Goal: Transaction & Acquisition: Purchase product/service

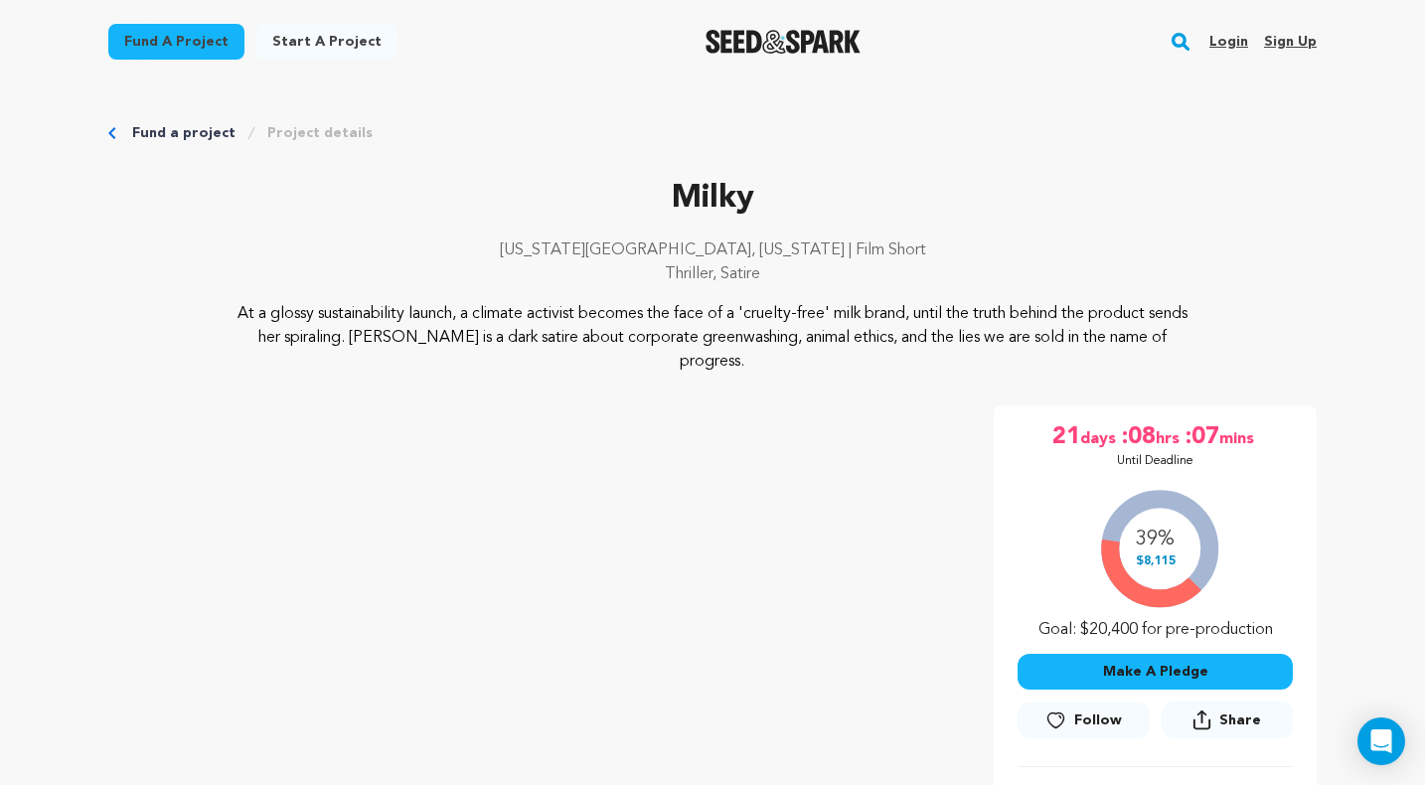
click at [1043, 654] on button "Make A Pledge" at bounding box center [1155, 672] width 275 height 36
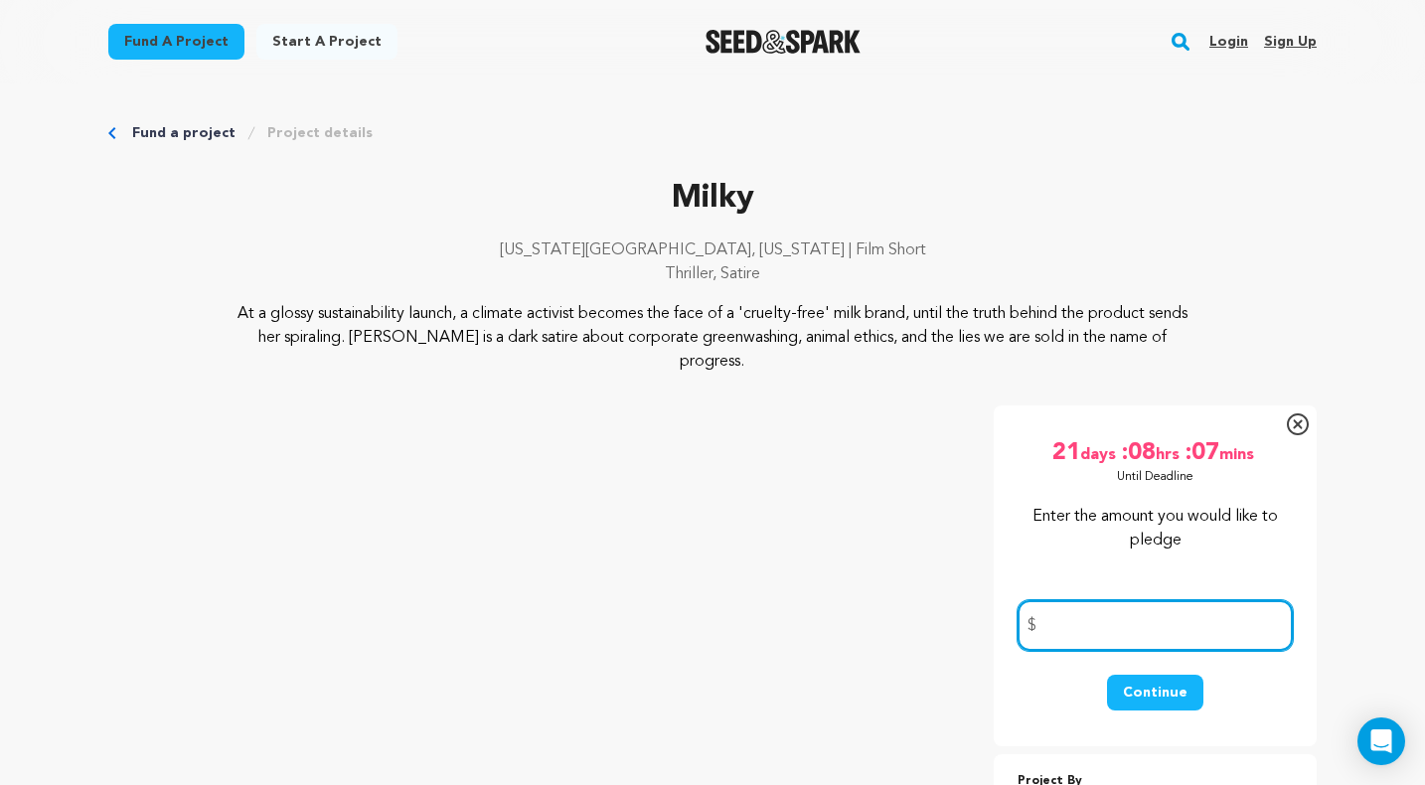
click at [1116, 619] on input "number" at bounding box center [1155, 625] width 275 height 51
type input "30"
click at [1140, 678] on button "Continue" at bounding box center [1155, 693] width 96 height 36
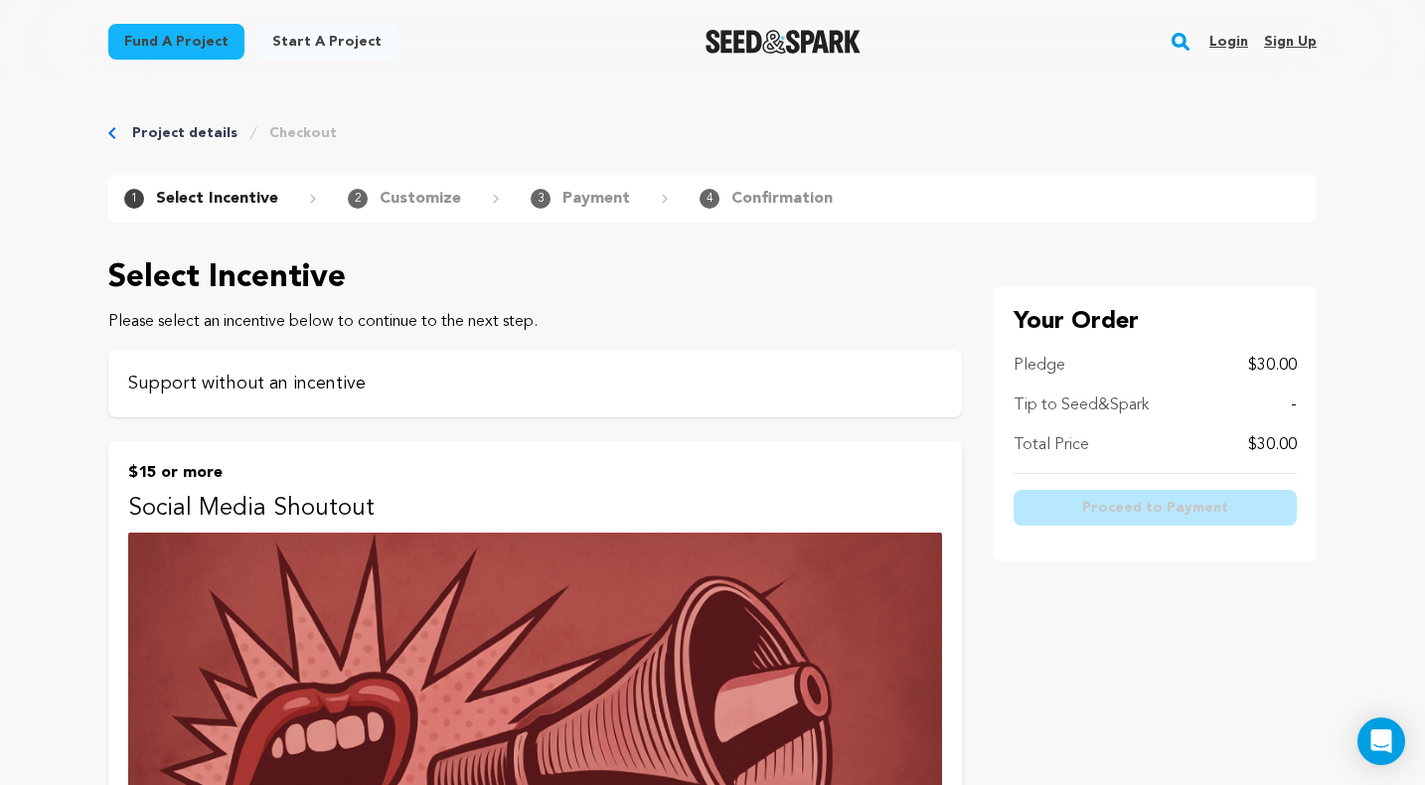
click at [492, 387] on p "Support without an incentive" at bounding box center [535, 384] width 814 height 28
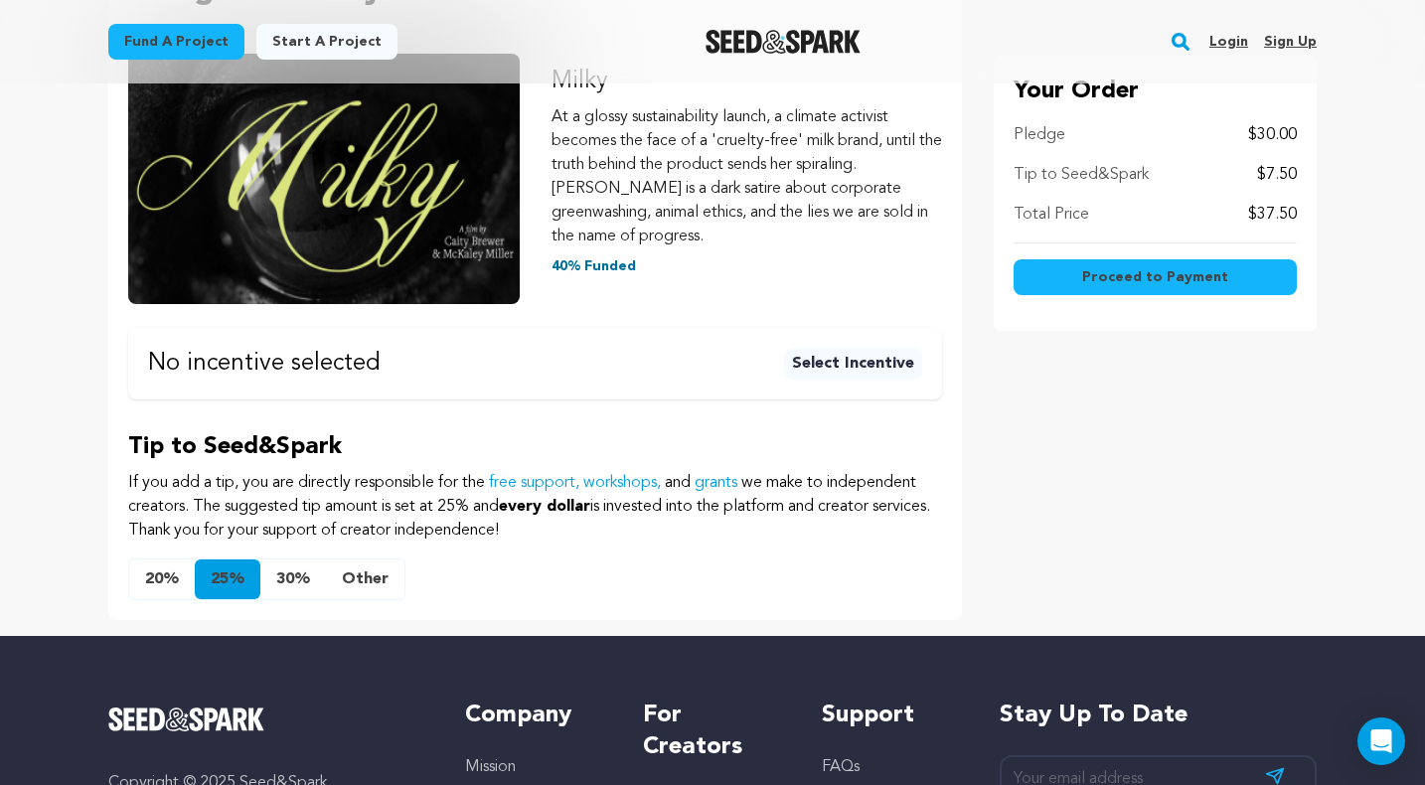
scroll to position [370, 0]
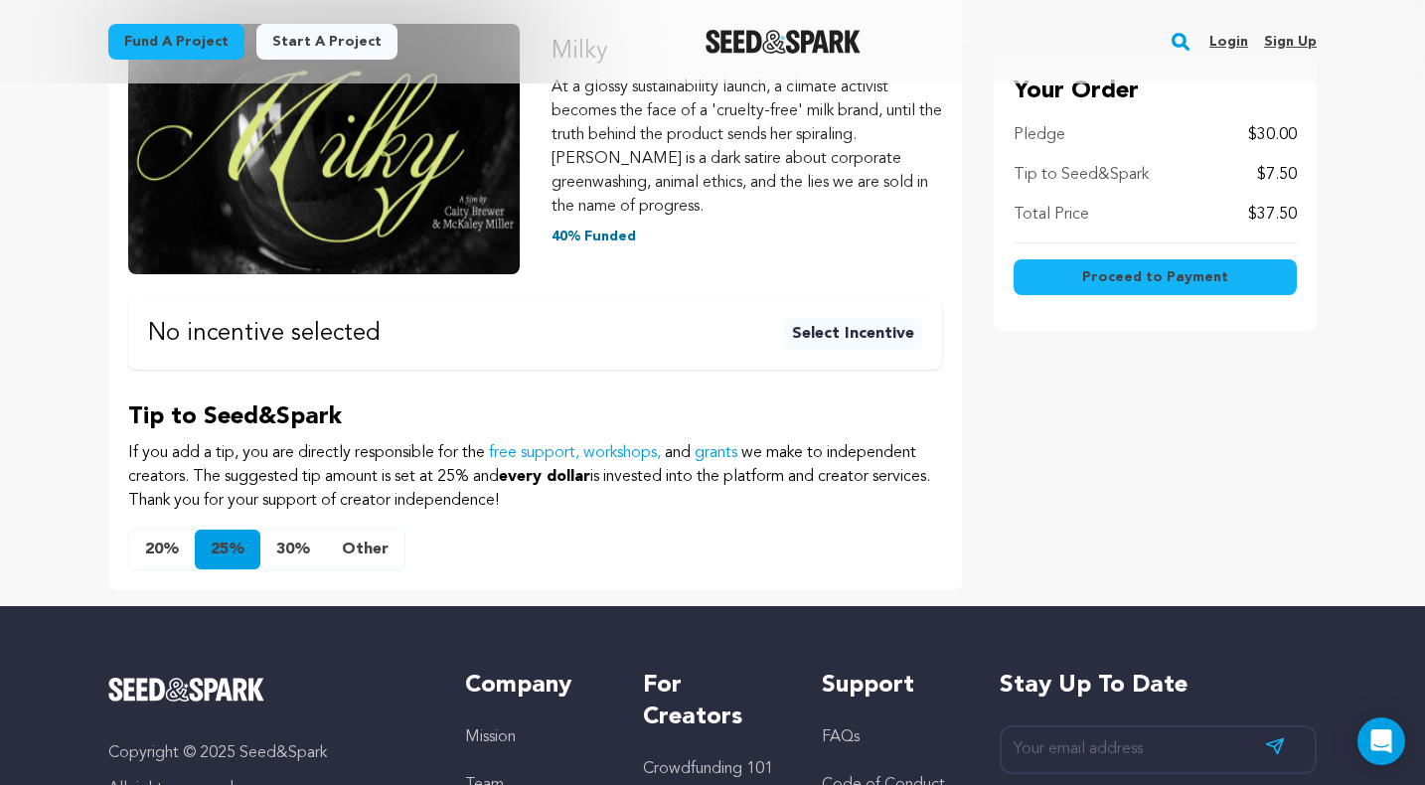
click at [383, 552] on button "Other" at bounding box center [365, 550] width 79 height 40
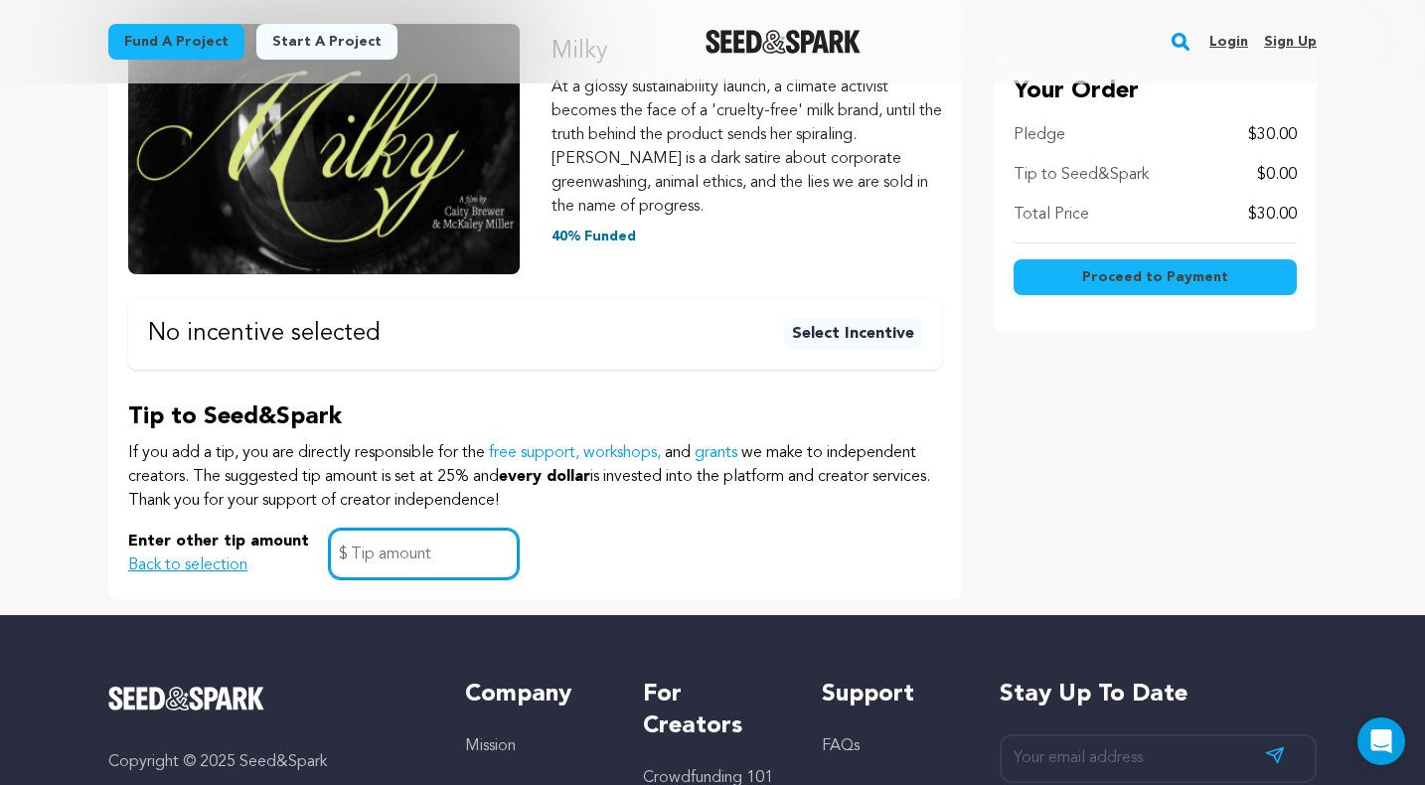
click at [379, 561] on input "text" at bounding box center [424, 554] width 190 height 51
type input "0"
click at [550, 554] on div "Enter other tip amount Back to selection 0 $" at bounding box center [535, 554] width 814 height 51
click at [1201, 265] on button "Proceed to Payment" at bounding box center [1155, 277] width 283 height 36
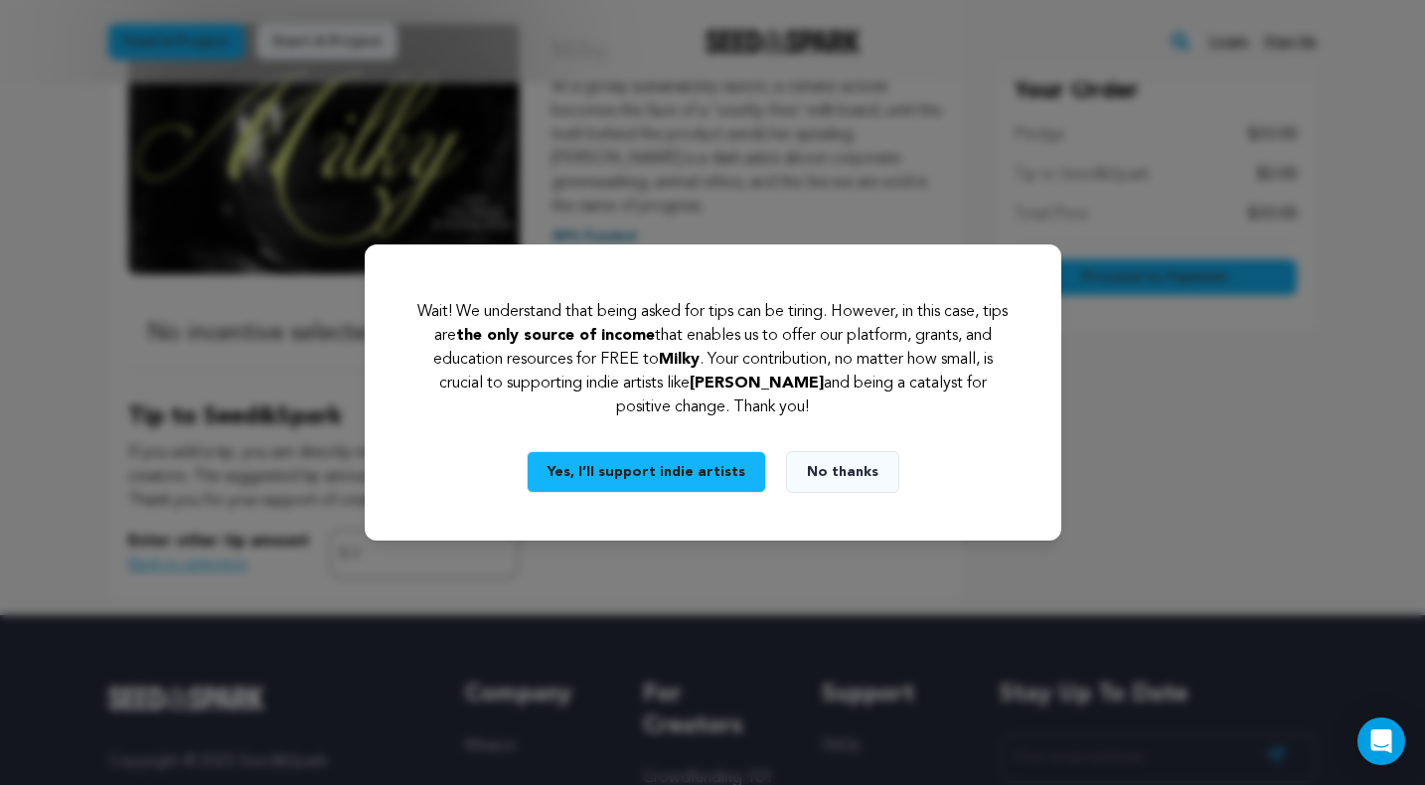
click at [864, 481] on button "No thanks" at bounding box center [842, 472] width 113 height 42
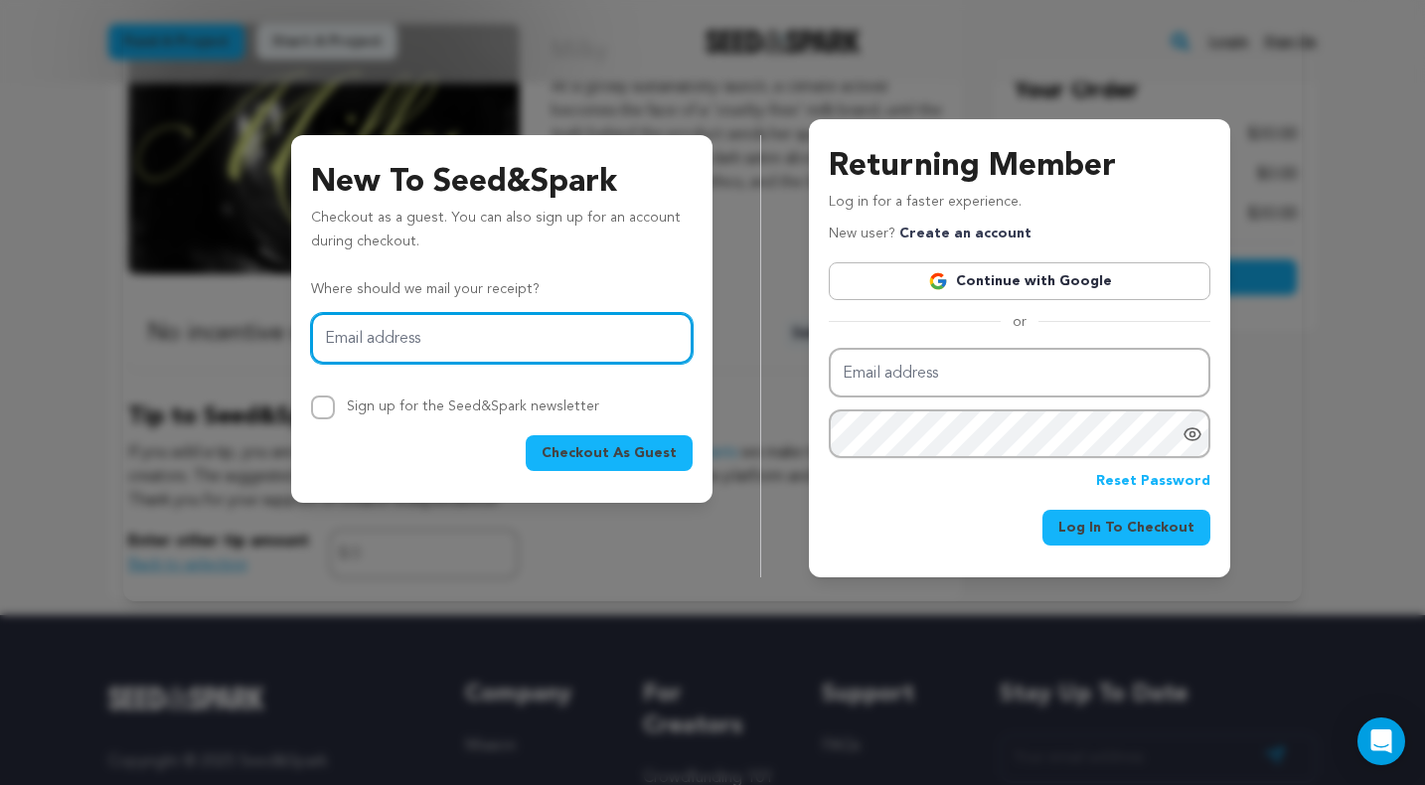
click at [582, 335] on input "Email address" at bounding box center [502, 338] width 382 height 51
paste input "hannahbrewer9205@gmail.com"
type input "hannahbrewer9205@gmail.com"
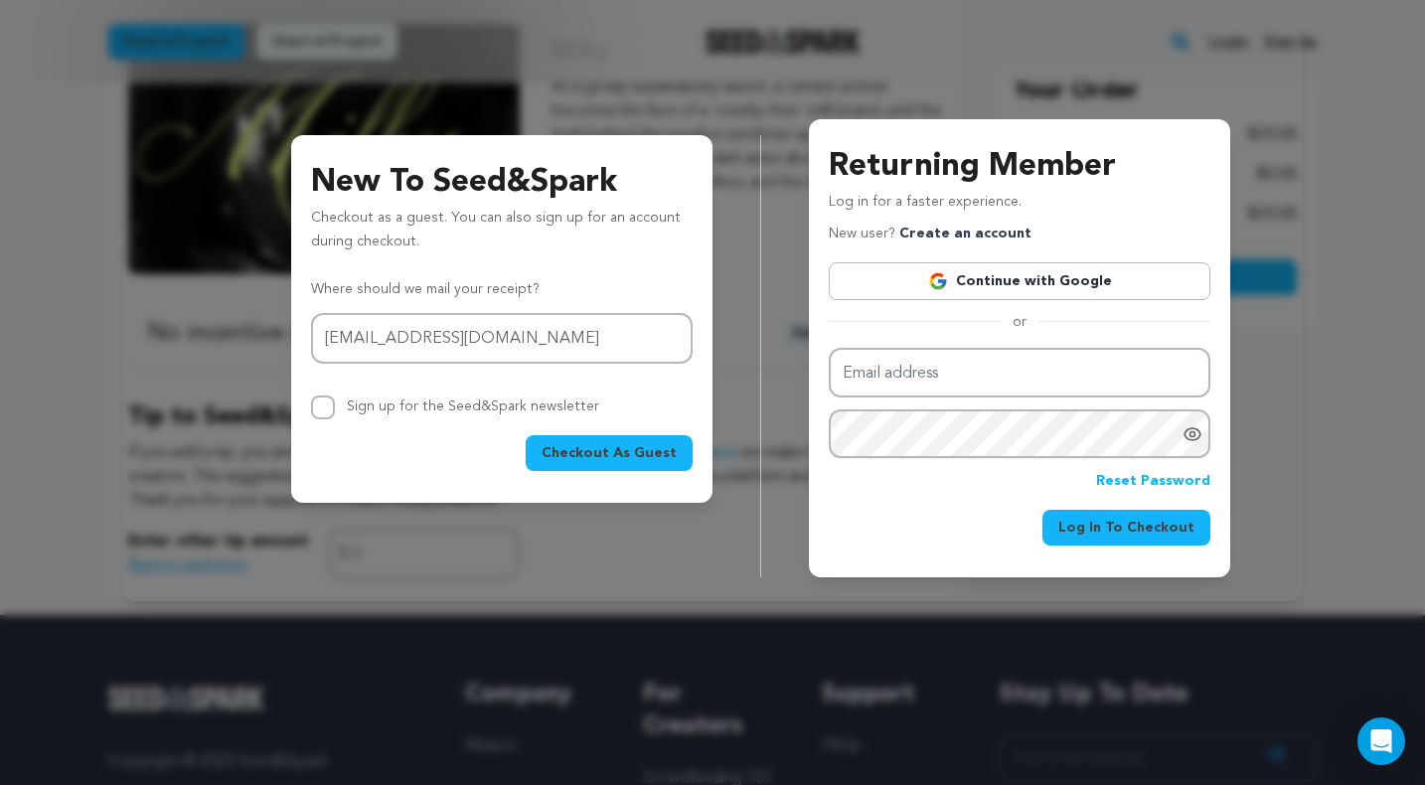
click at [586, 448] on span "Checkout As Guest" at bounding box center [609, 453] width 135 height 20
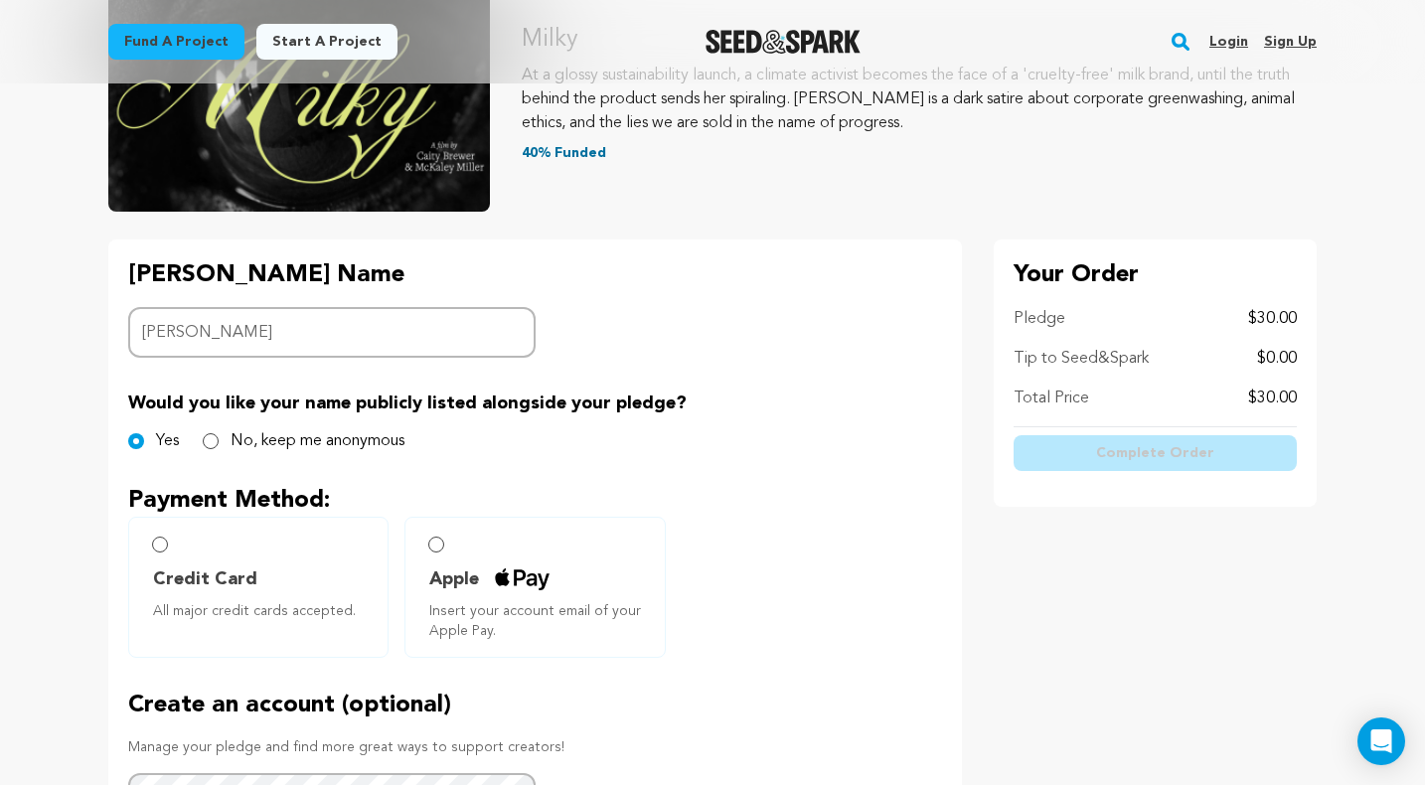
scroll to position [266, 0]
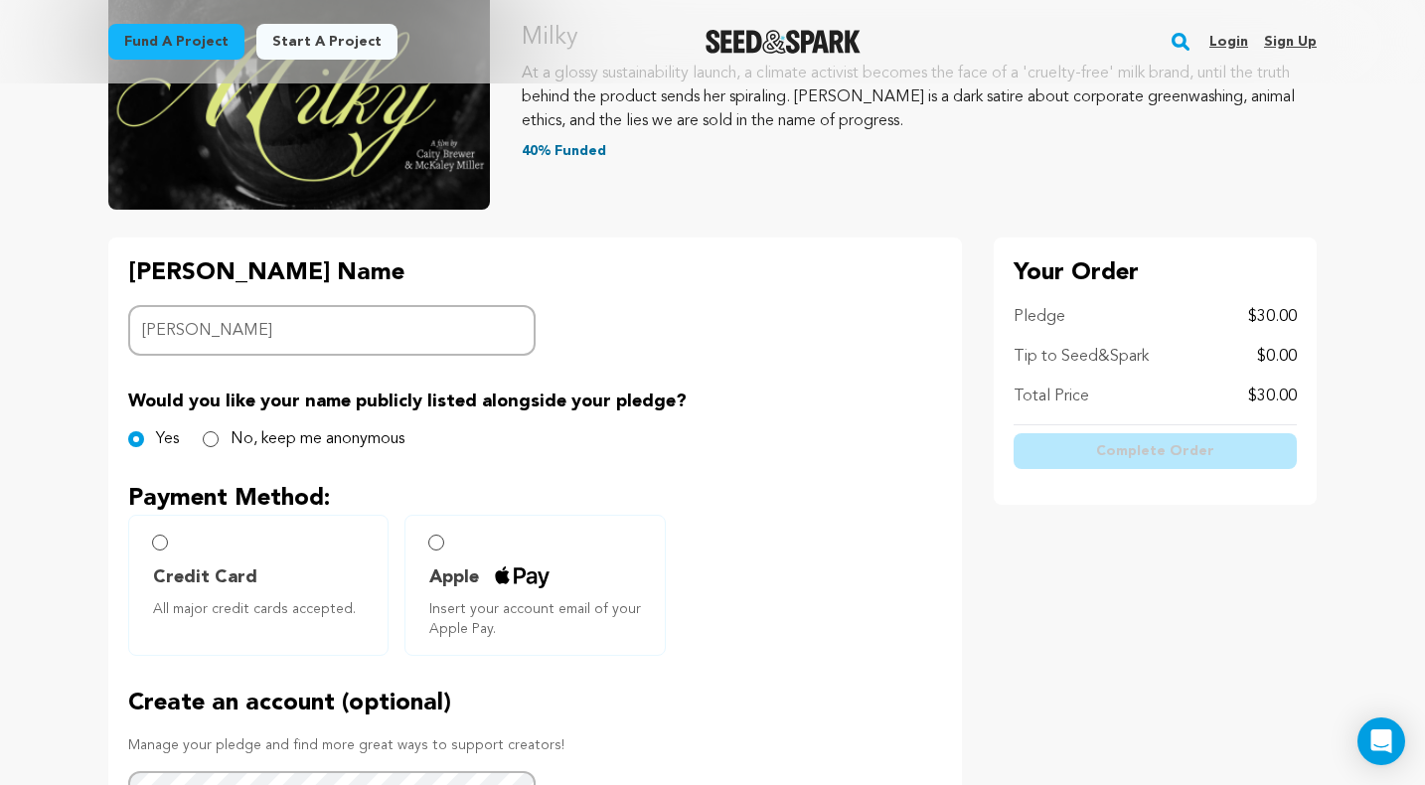
type input "Hannah"
click at [233, 449] on label "No, keep me anonymous" at bounding box center [318, 439] width 174 height 24
click at [219, 447] on input "No, keep me anonymous" at bounding box center [211, 439] width 16 height 16
radio input "true"
click at [426, 557] on label "Apple Insert your account email of your Apple Pay." at bounding box center [534, 585] width 260 height 141
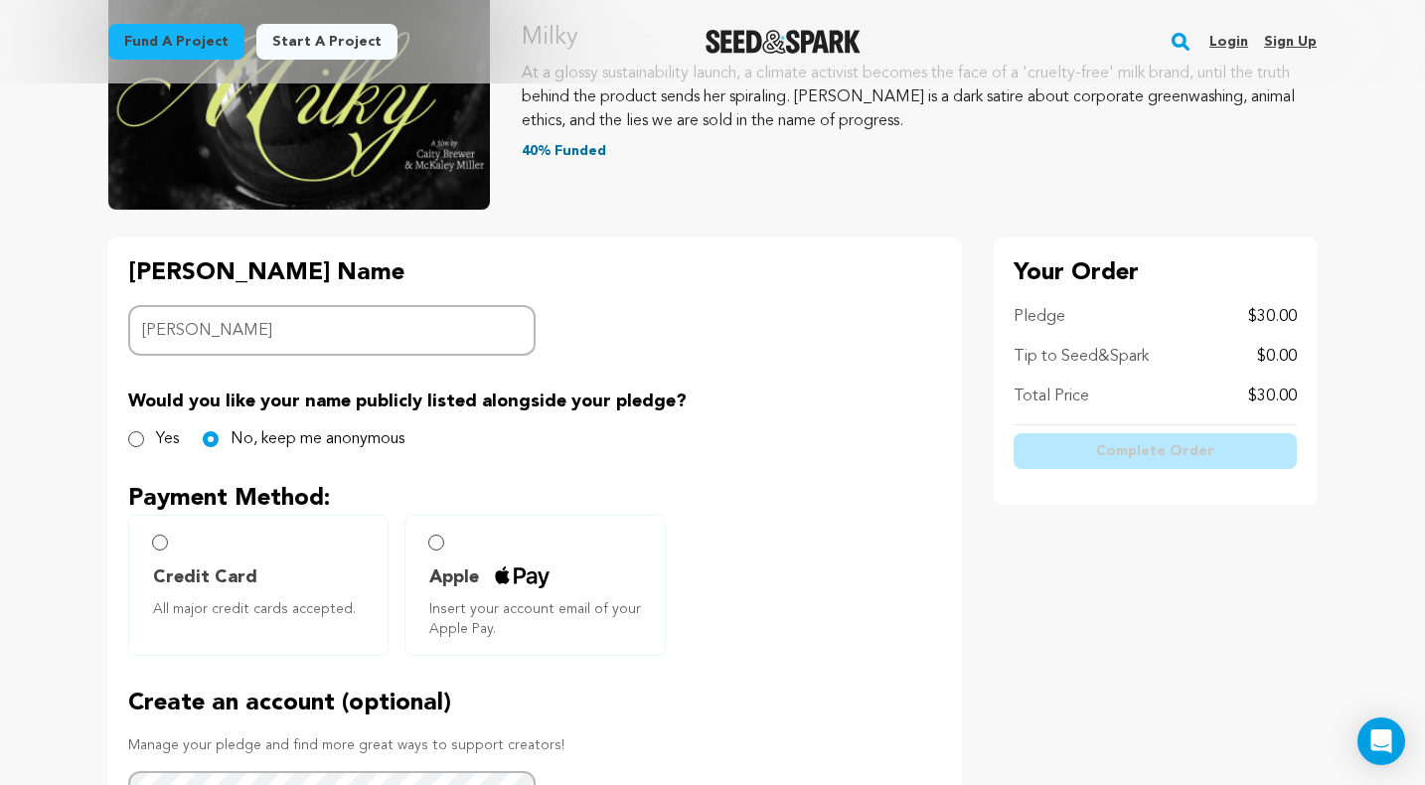
click at [456, 540] on label "Apple Insert your account email of your Apple Pay." at bounding box center [534, 585] width 260 height 141
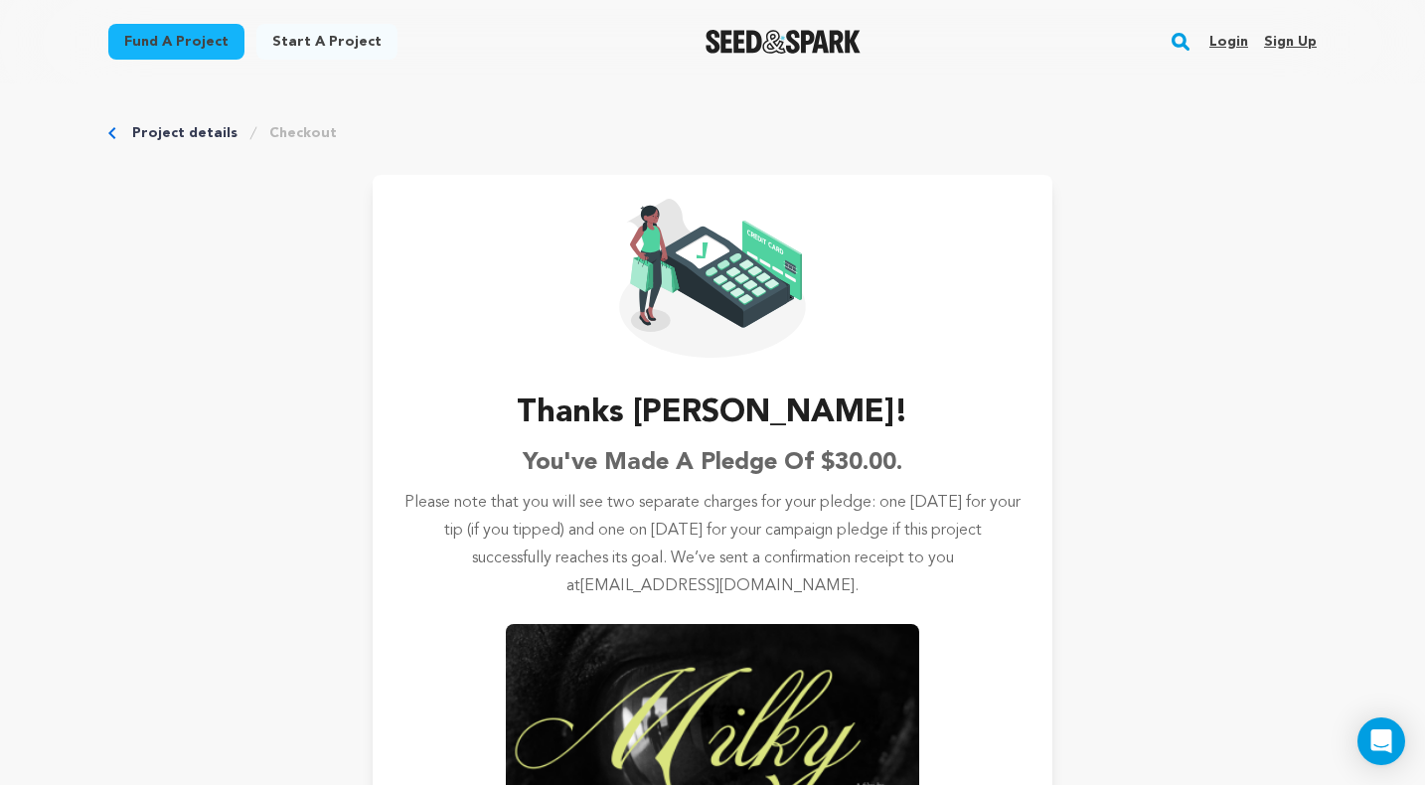
click at [765, 44] on img "Seed&Spark Homepage" at bounding box center [784, 42] width 156 height 24
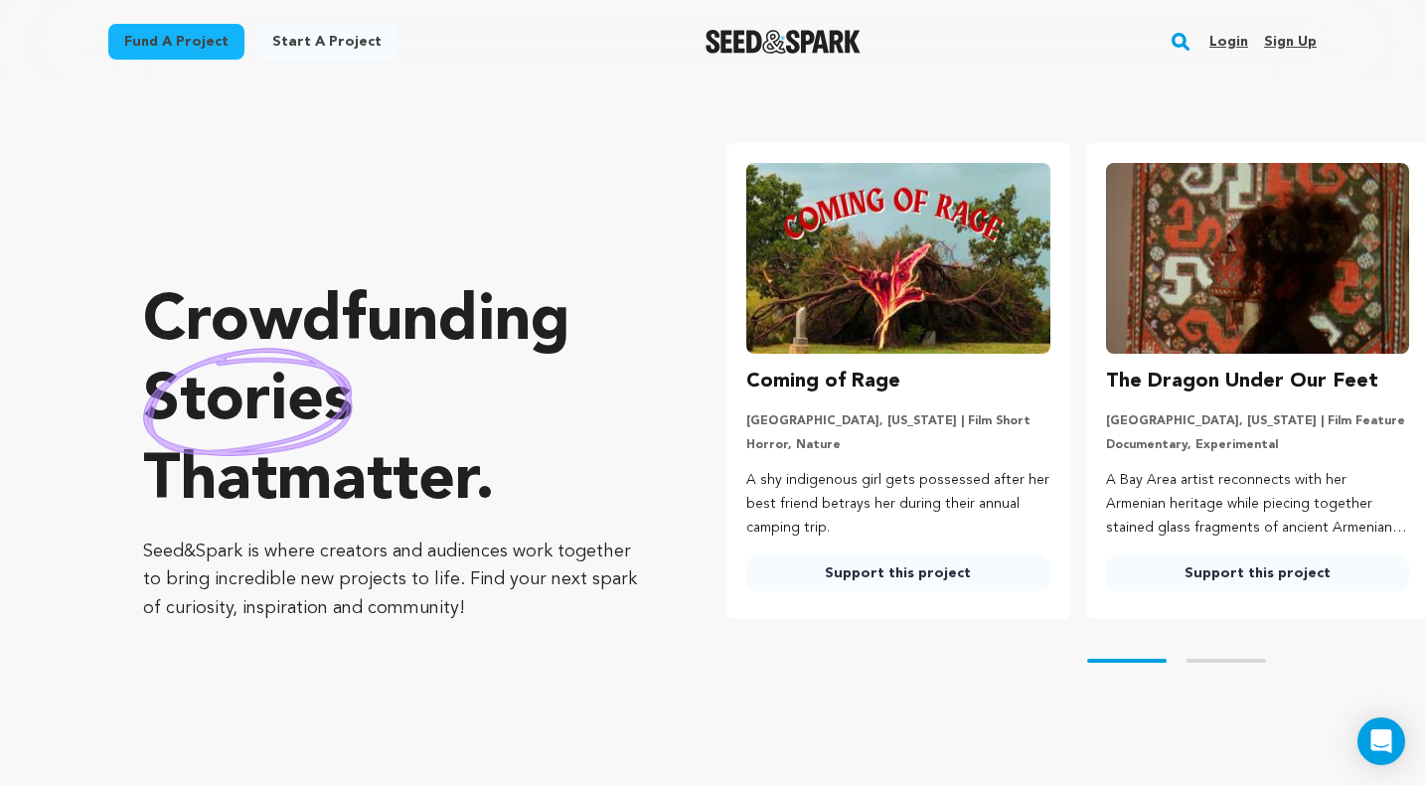
click at [1208, 46] on div "Login Sign up" at bounding box center [1255, 42] width 123 height 52
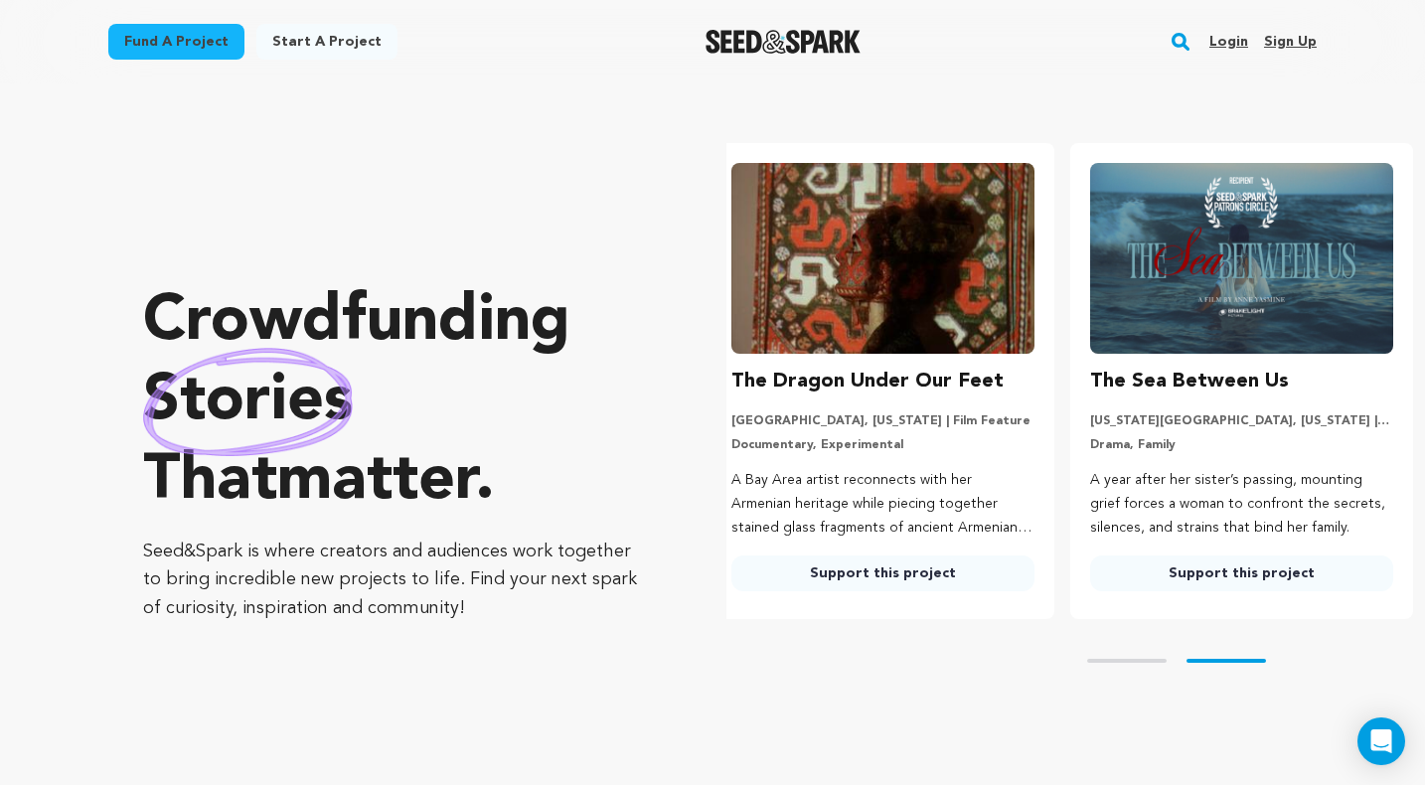
click at [1230, 44] on link "Login" at bounding box center [1228, 42] width 39 height 32
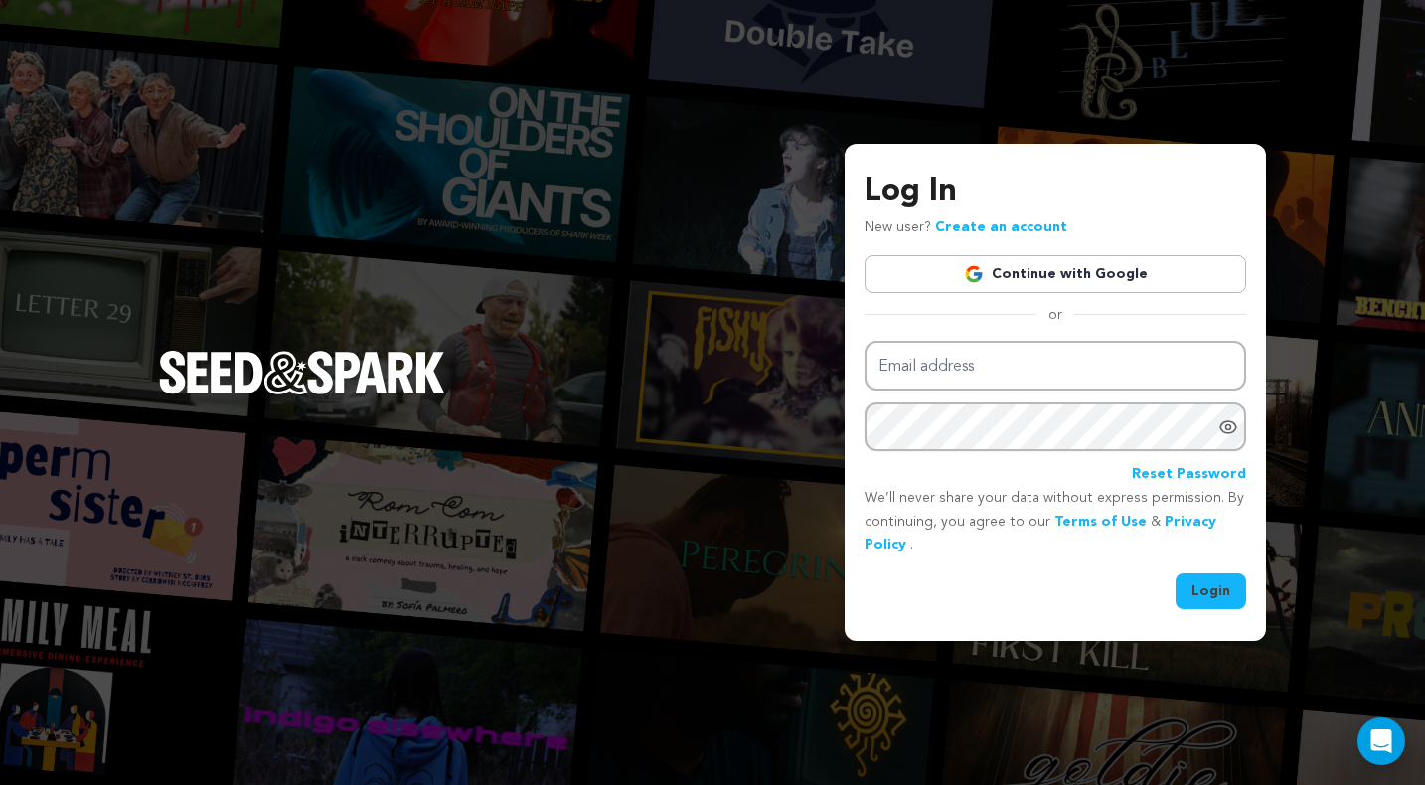
click at [1086, 267] on link "Continue with Google" at bounding box center [1056, 274] width 382 height 38
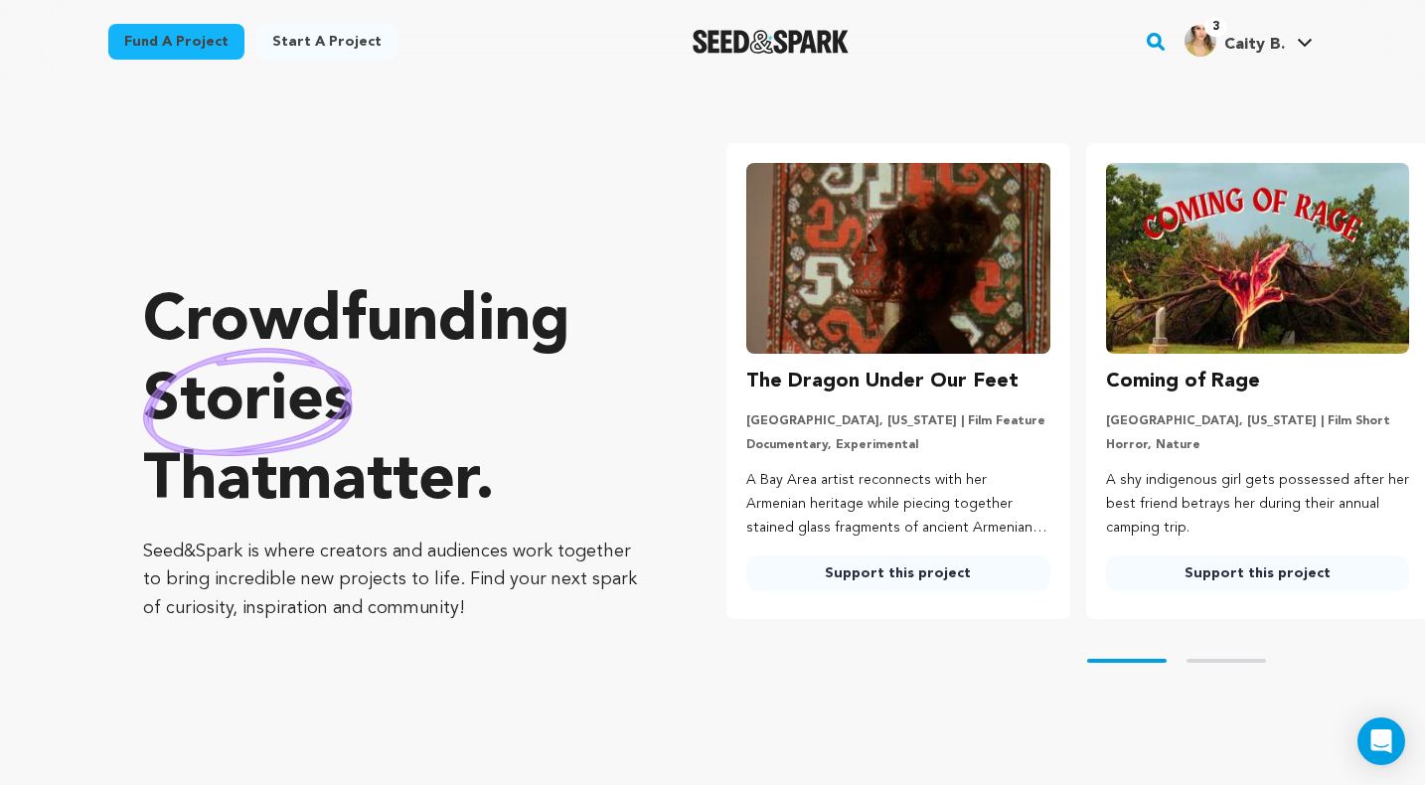
click at [1245, 294] on img at bounding box center [1257, 258] width 303 height 191
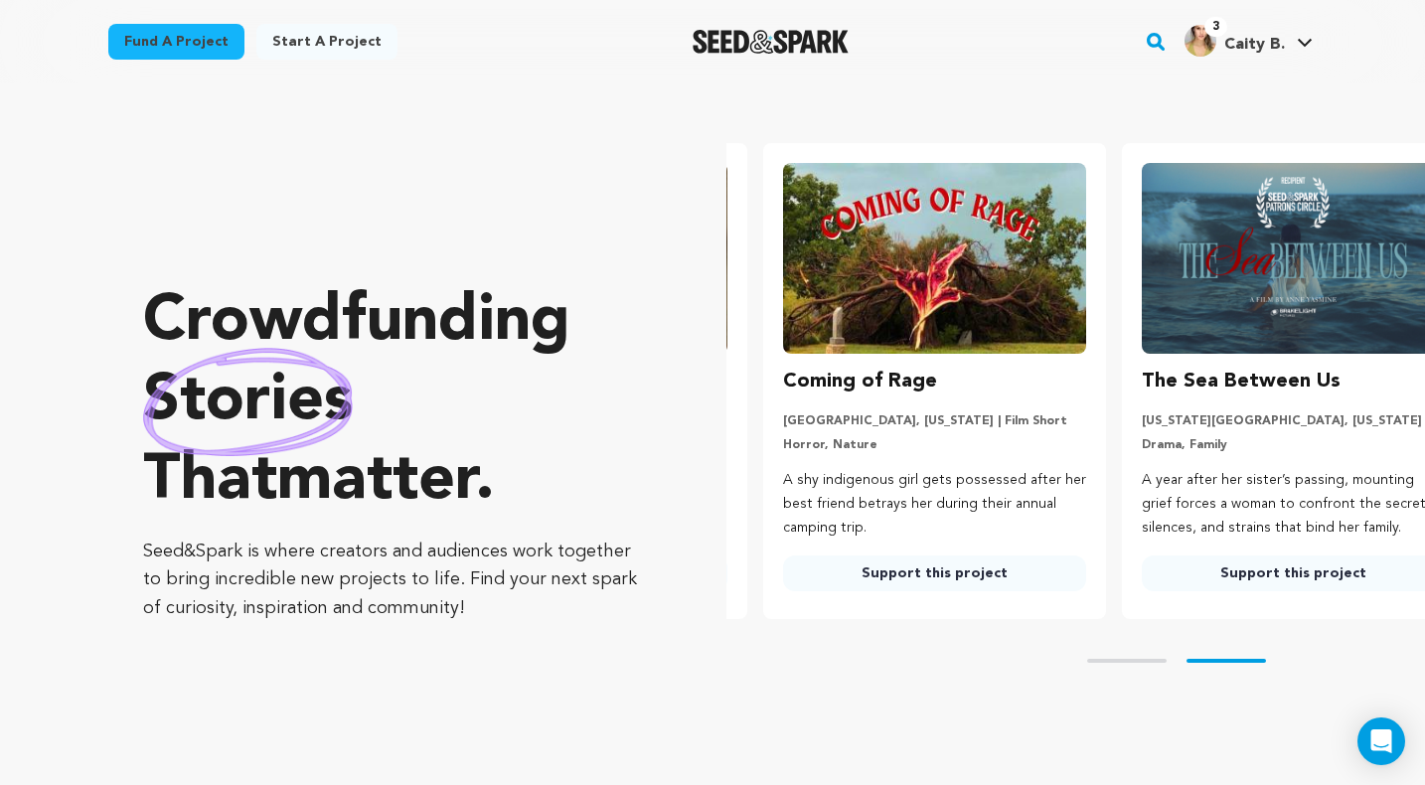
scroll to position [0, 375]
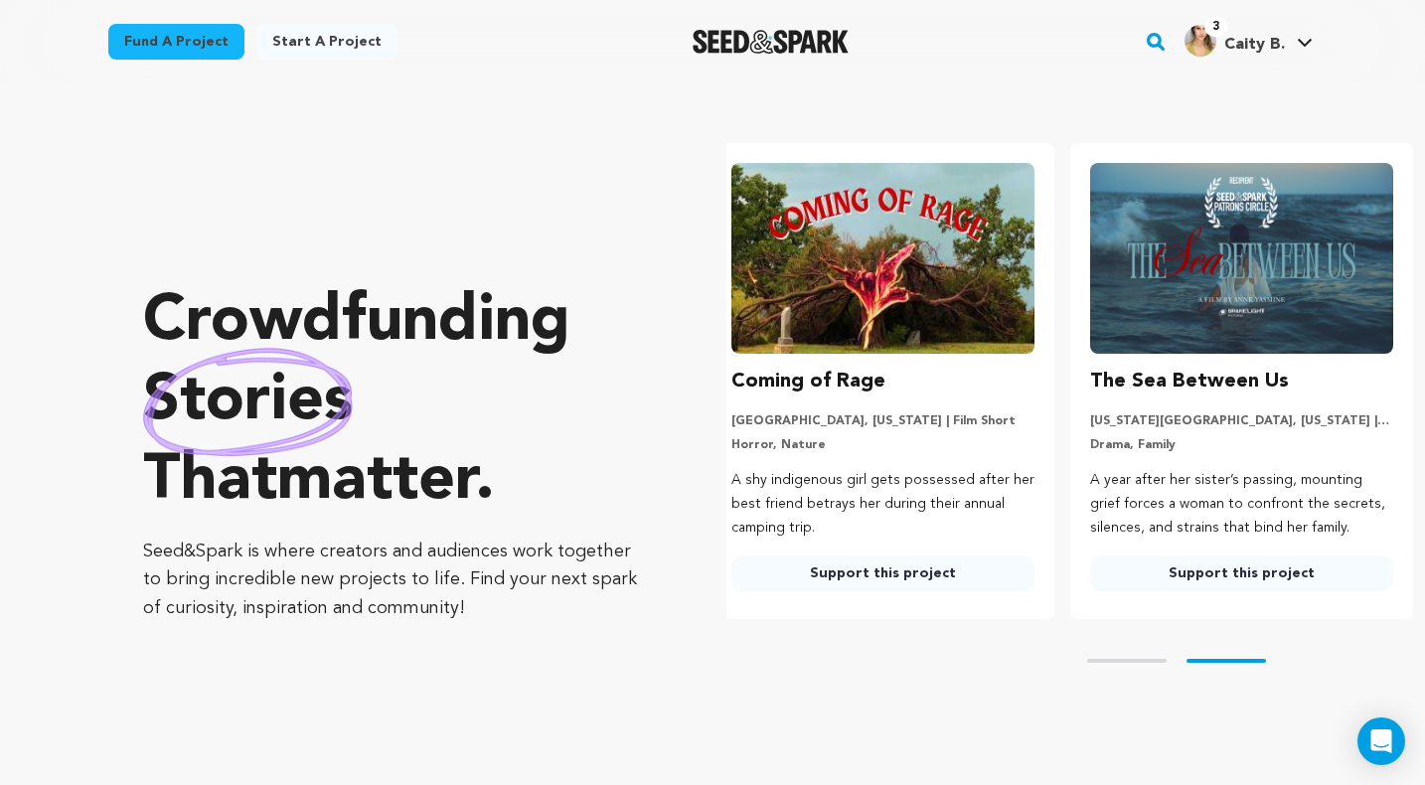
click at [892, 574] on link "Support this project" at bounding box center [882, 574] width 303 height 36
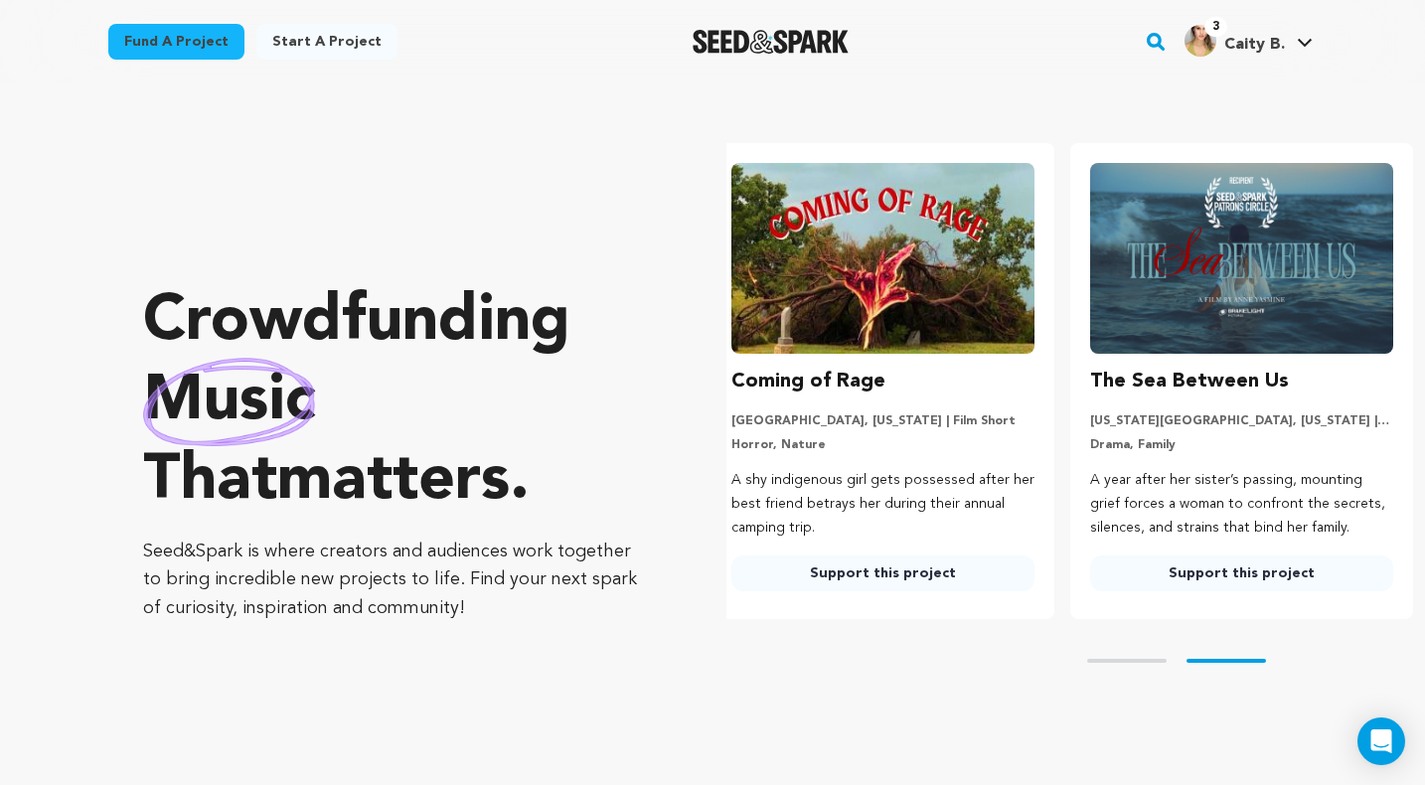
click at [1288, 575] on link "Support this project" at bounding box center [1241, 574] width 303 height 36
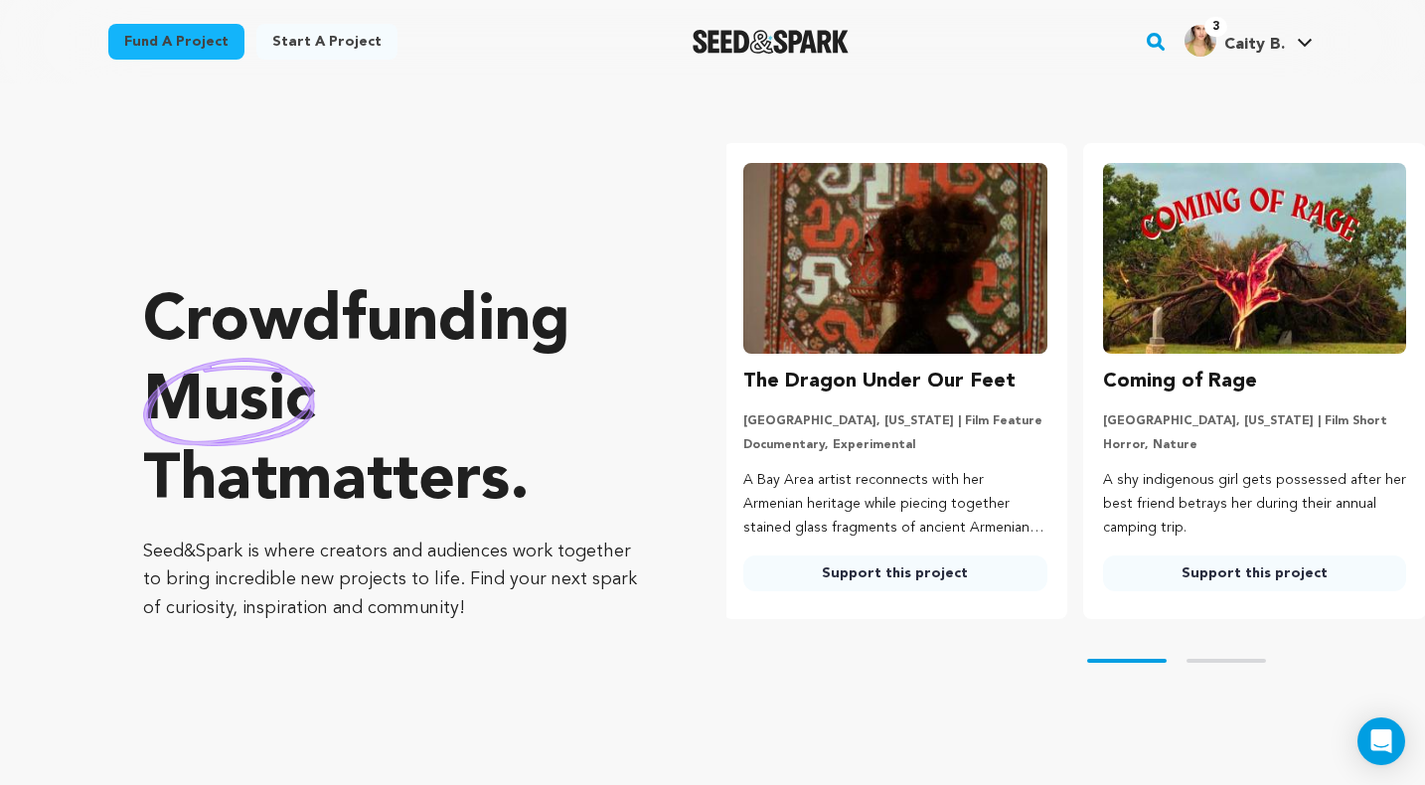
scroll to position [0, 0]
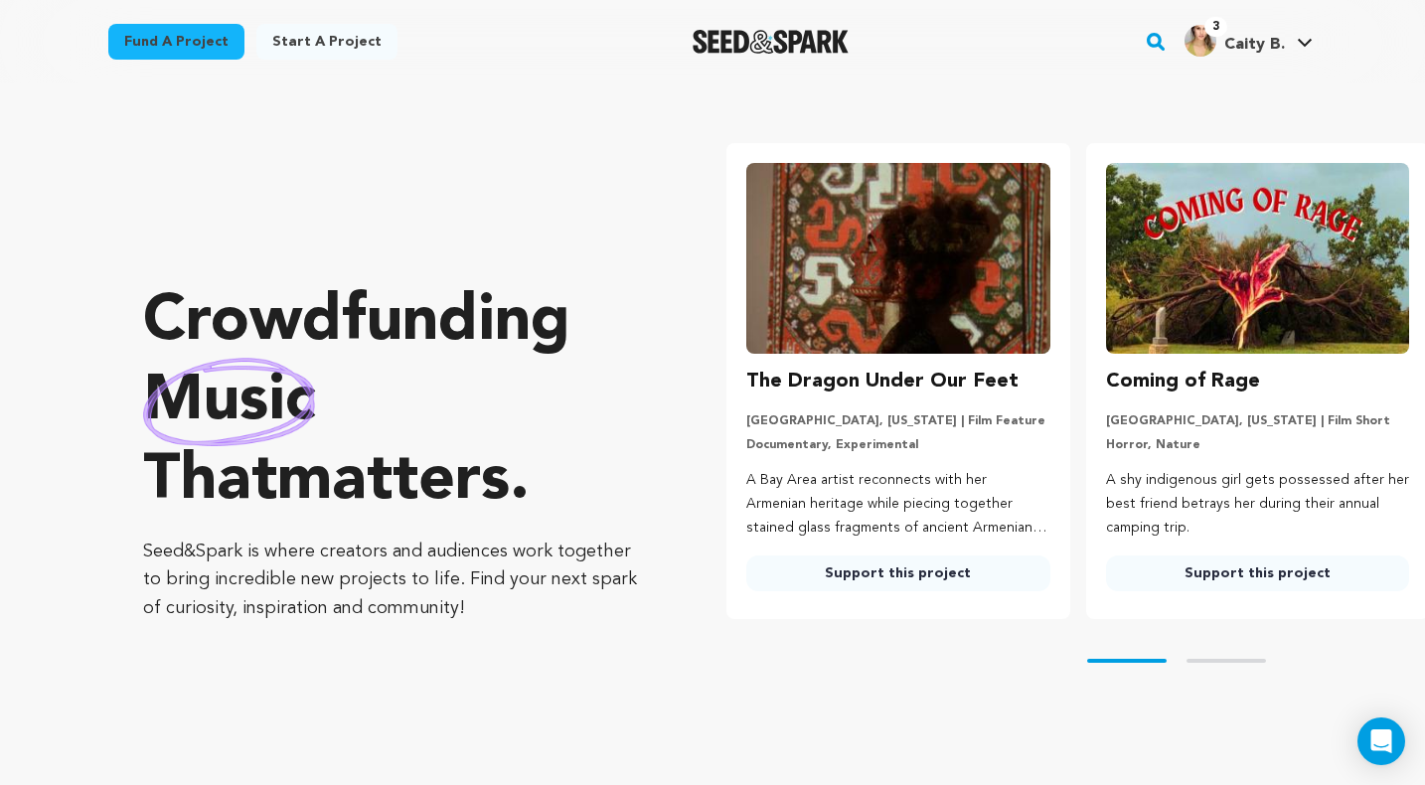
click at [940, 578] on link "Support this project" at bounding box center [897, 574] width 303 height 36
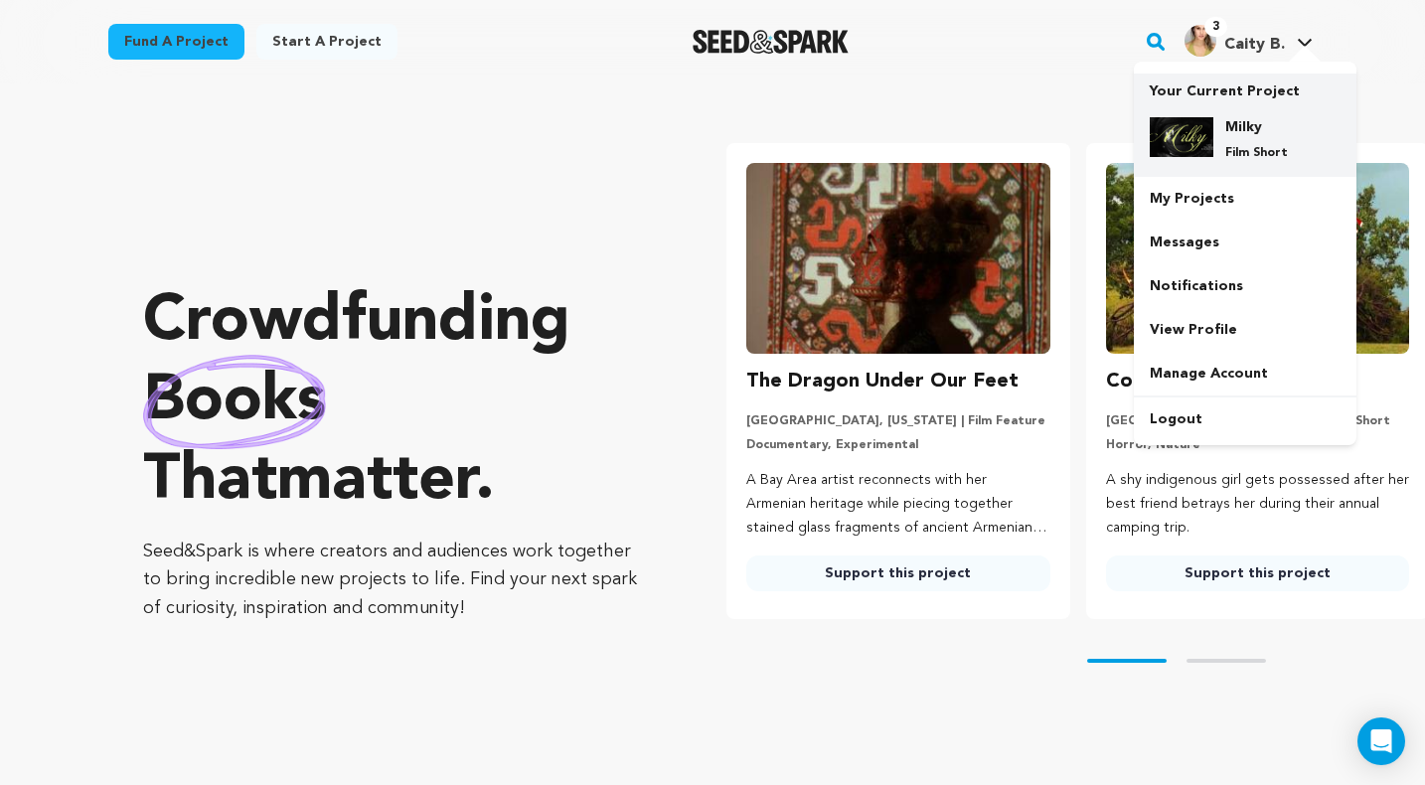
click at [1234, 116] on div "Milky Film Short" at bounding box center [1245, 139] width 191 height 76
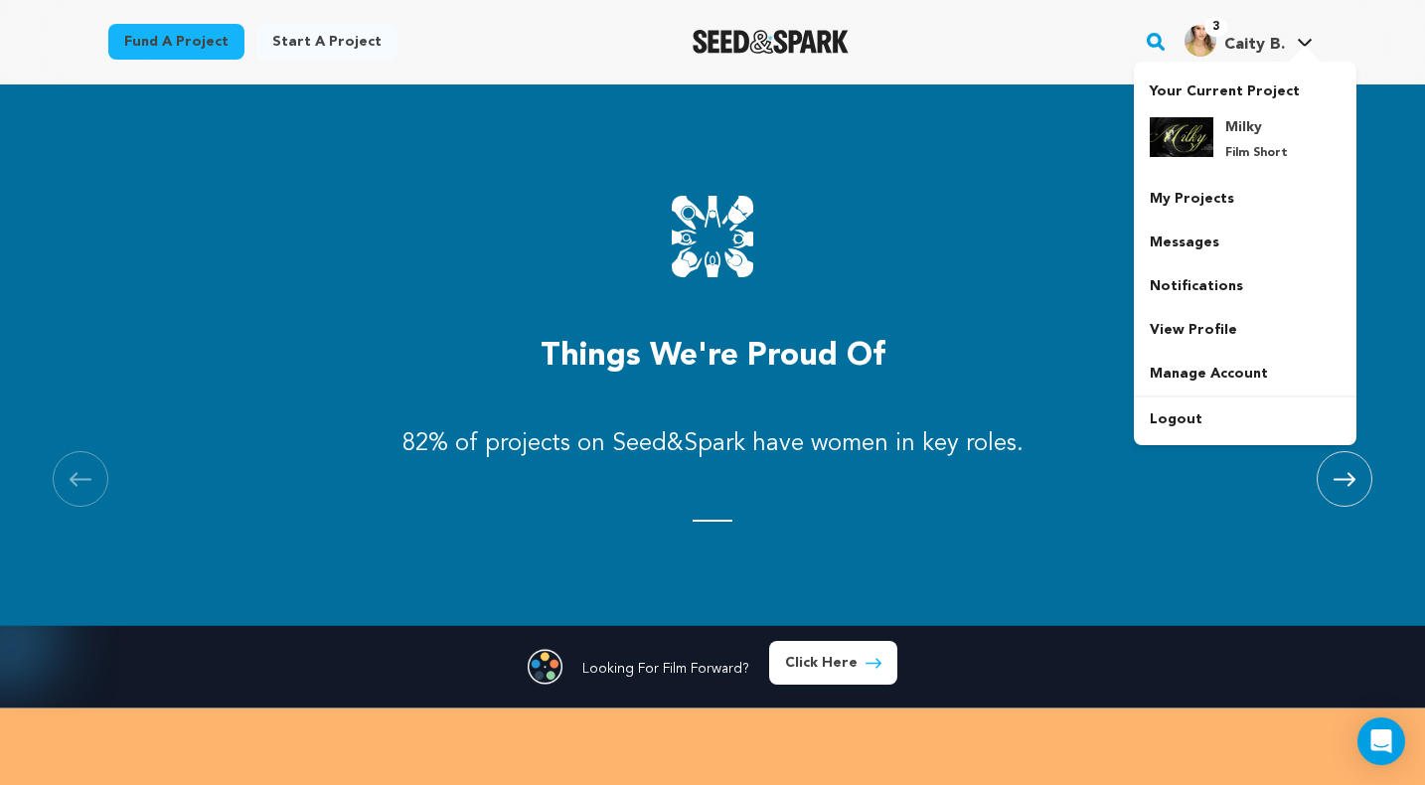
scroll to position [1879, 0]
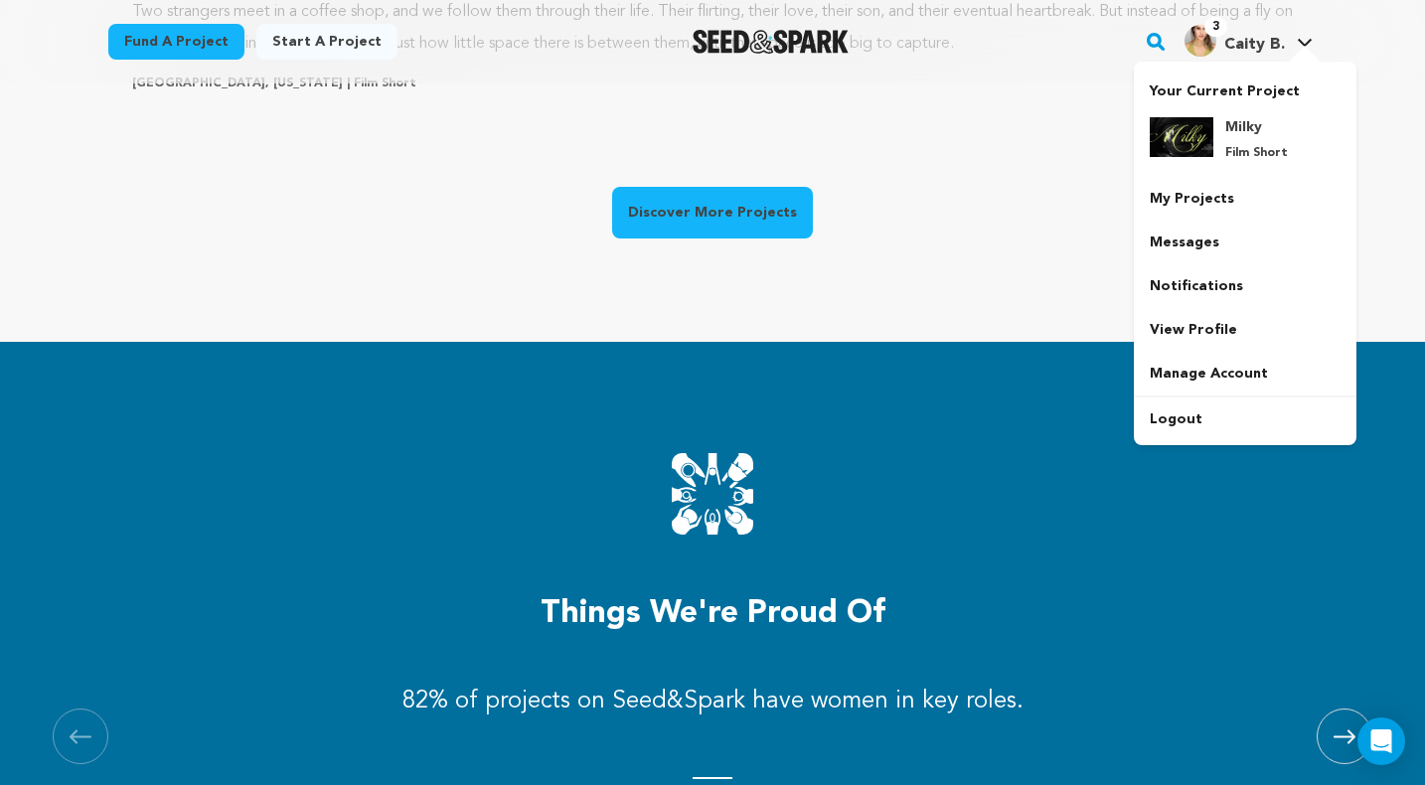
click at [725, 225] on link "Discover More Projects" at bounding box center [712, 213] width 201 height 52
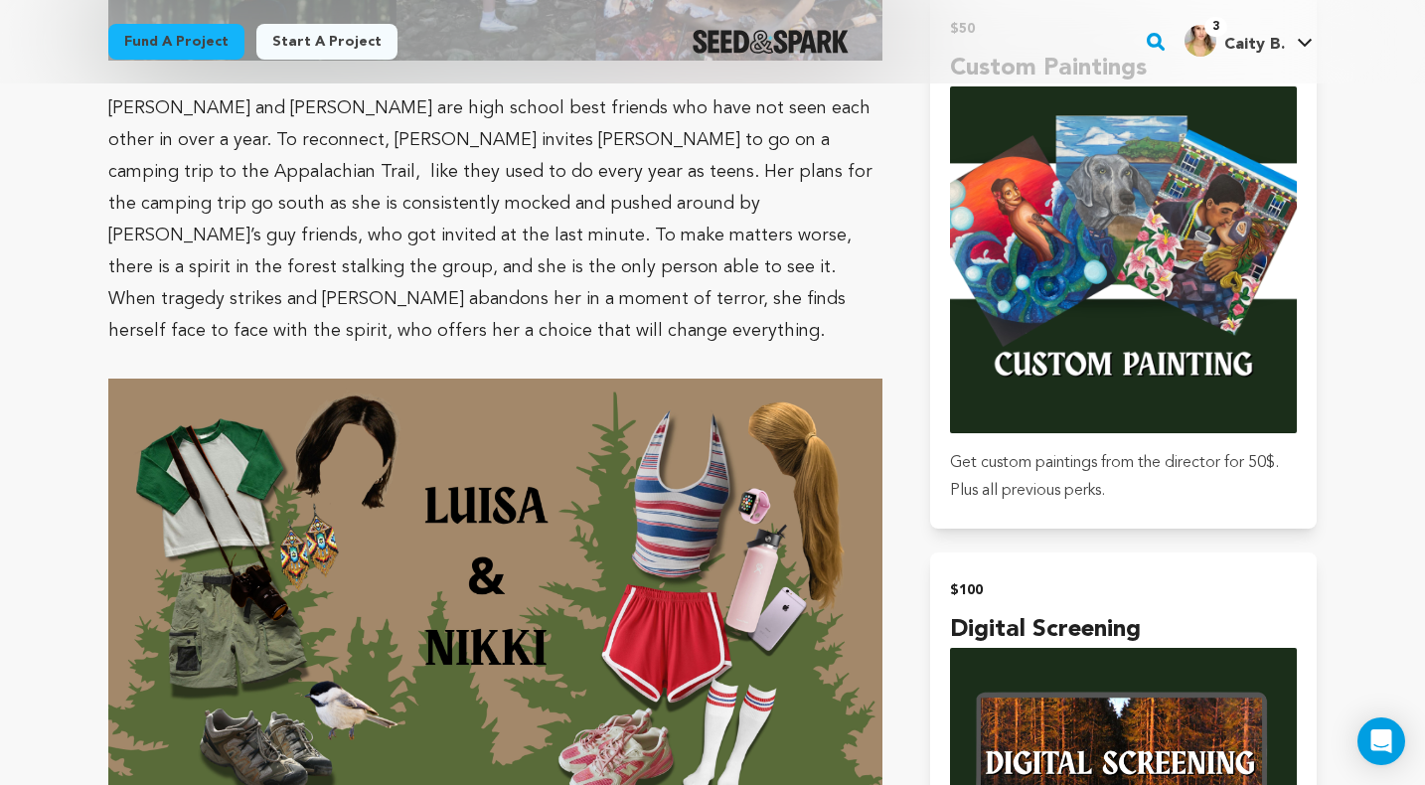
scroll to position [3280, 0]
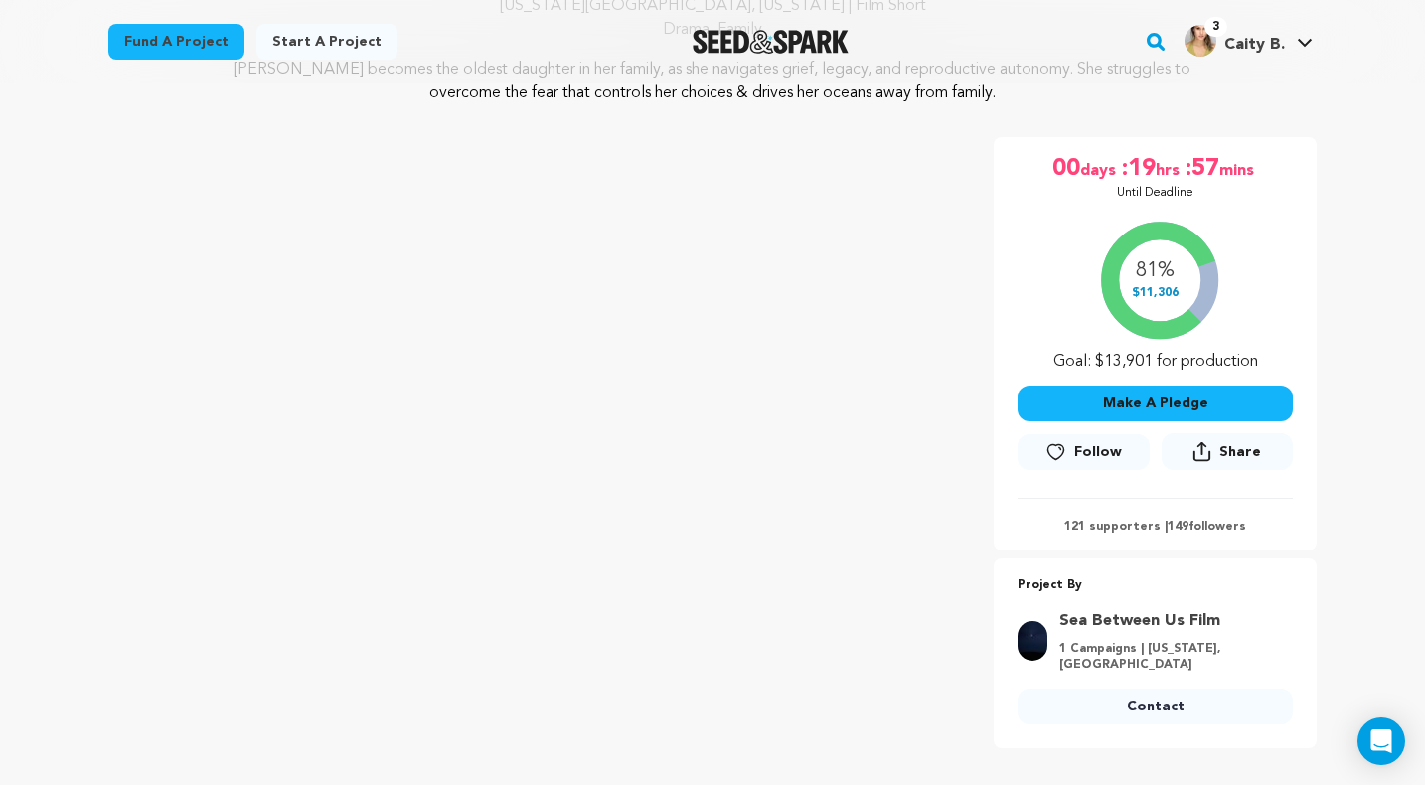
scroll to position [187, 0]
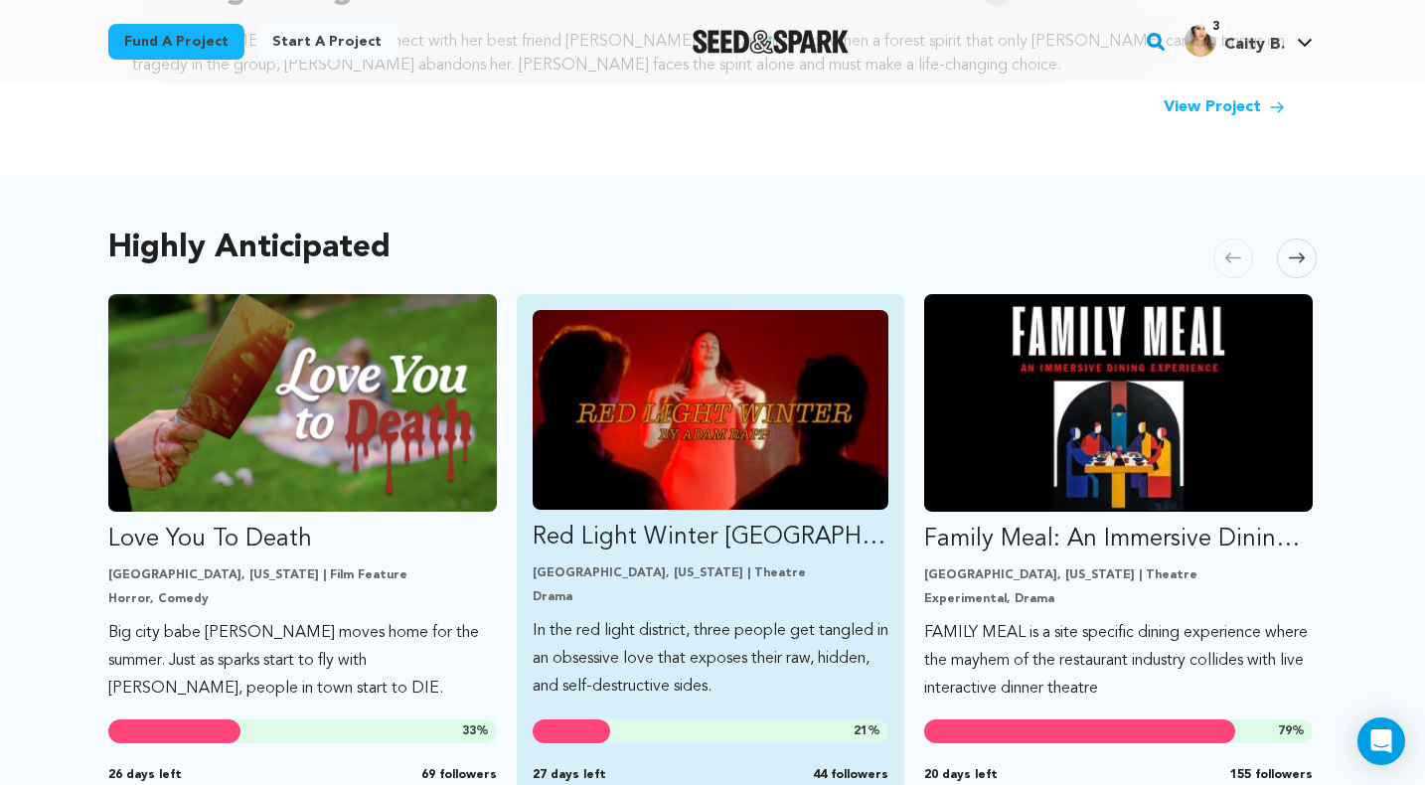
scroll to position [759, 0]
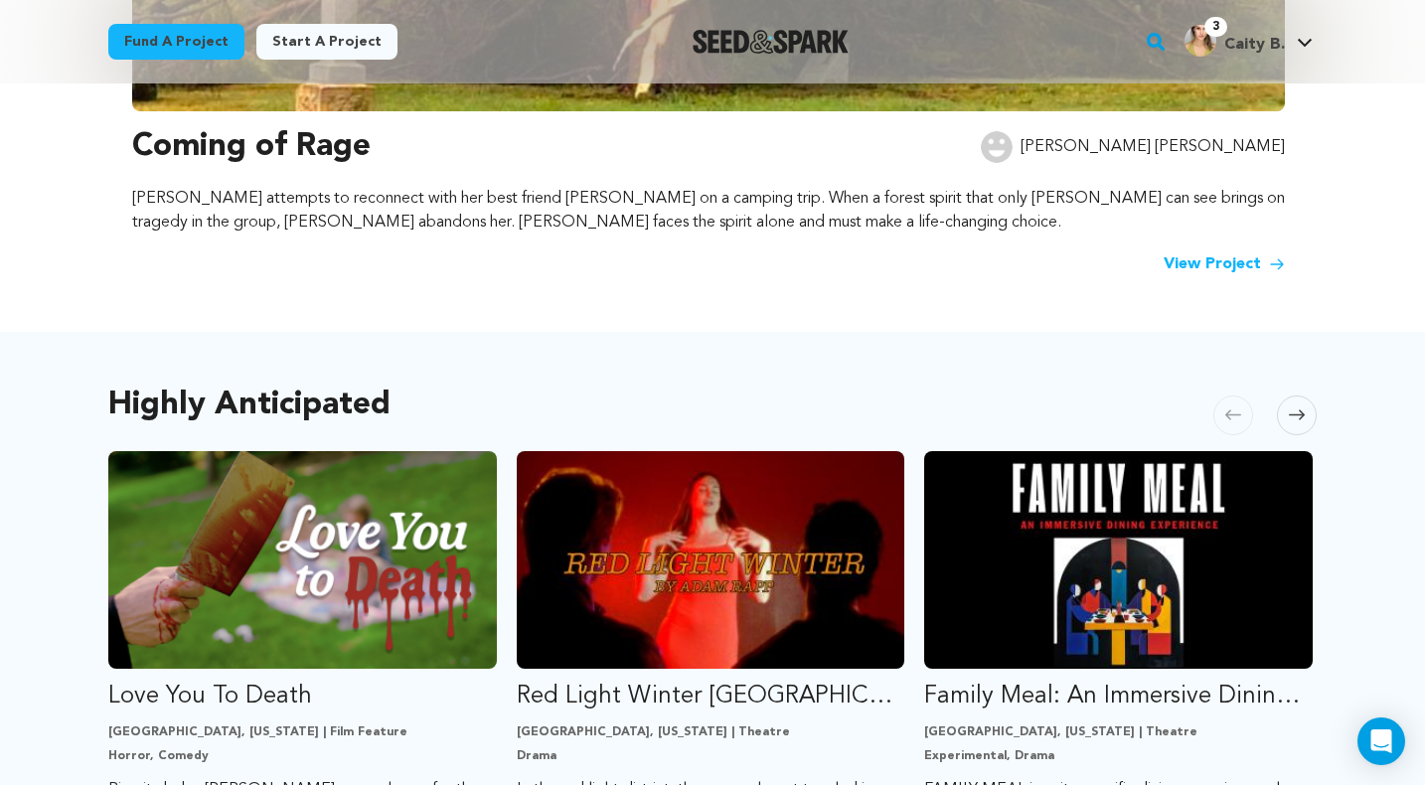
click at [1298, 419] on icon at bounding box center [1297, 414] width 16 height 15
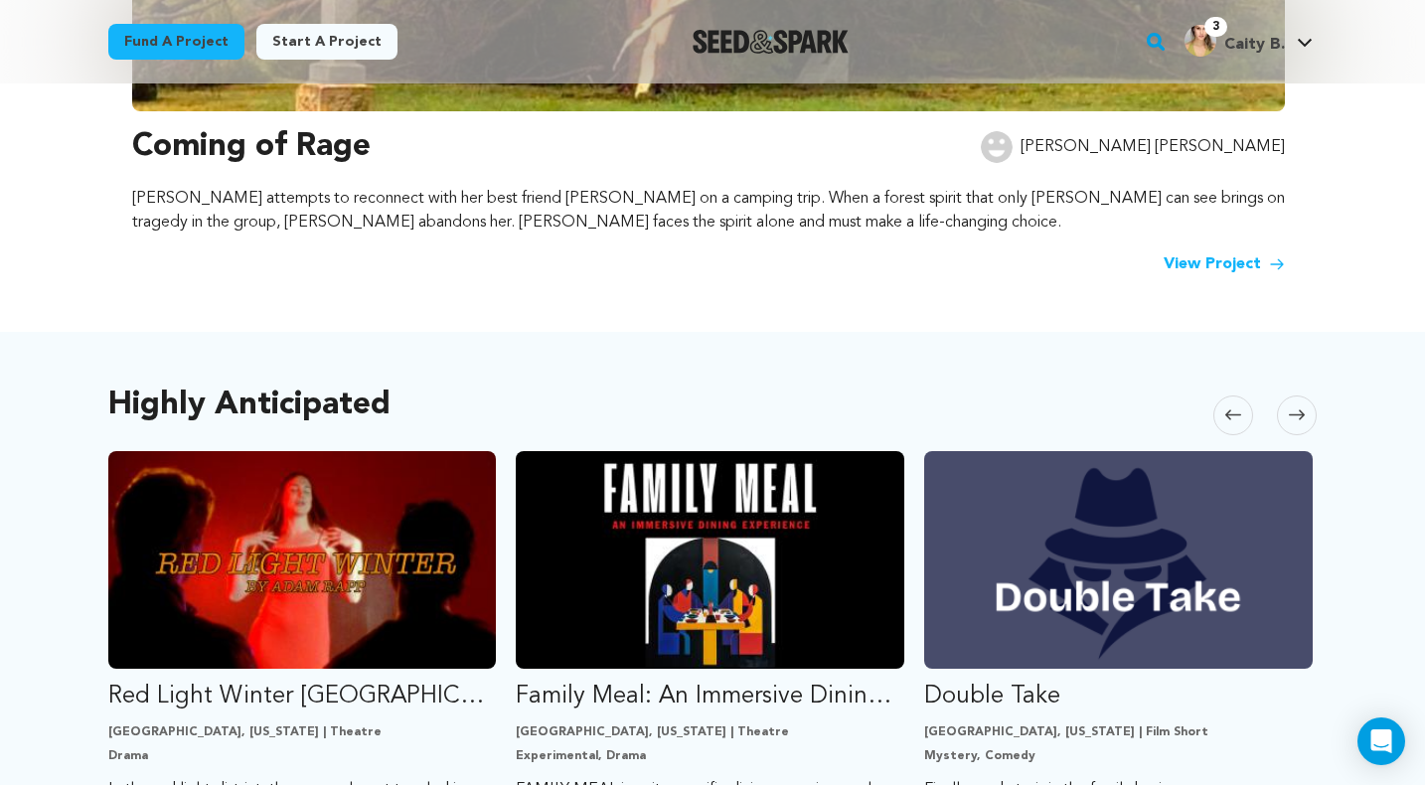
click at [1298, 419] on icon at bounding box center [1297, 414] width 16 height 15
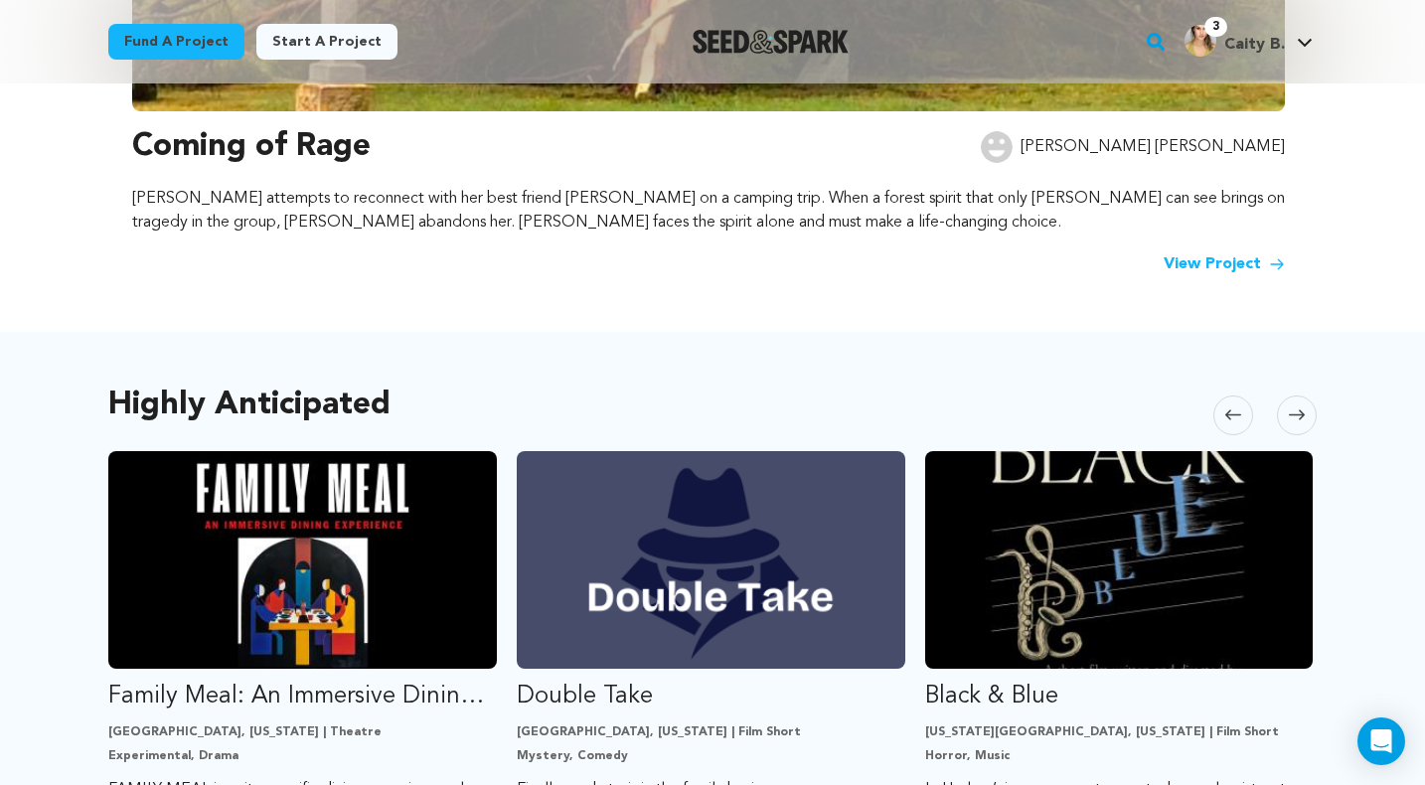
click at [1298, 419] on icon at bounding box center [1297, 414] width 16 height 15
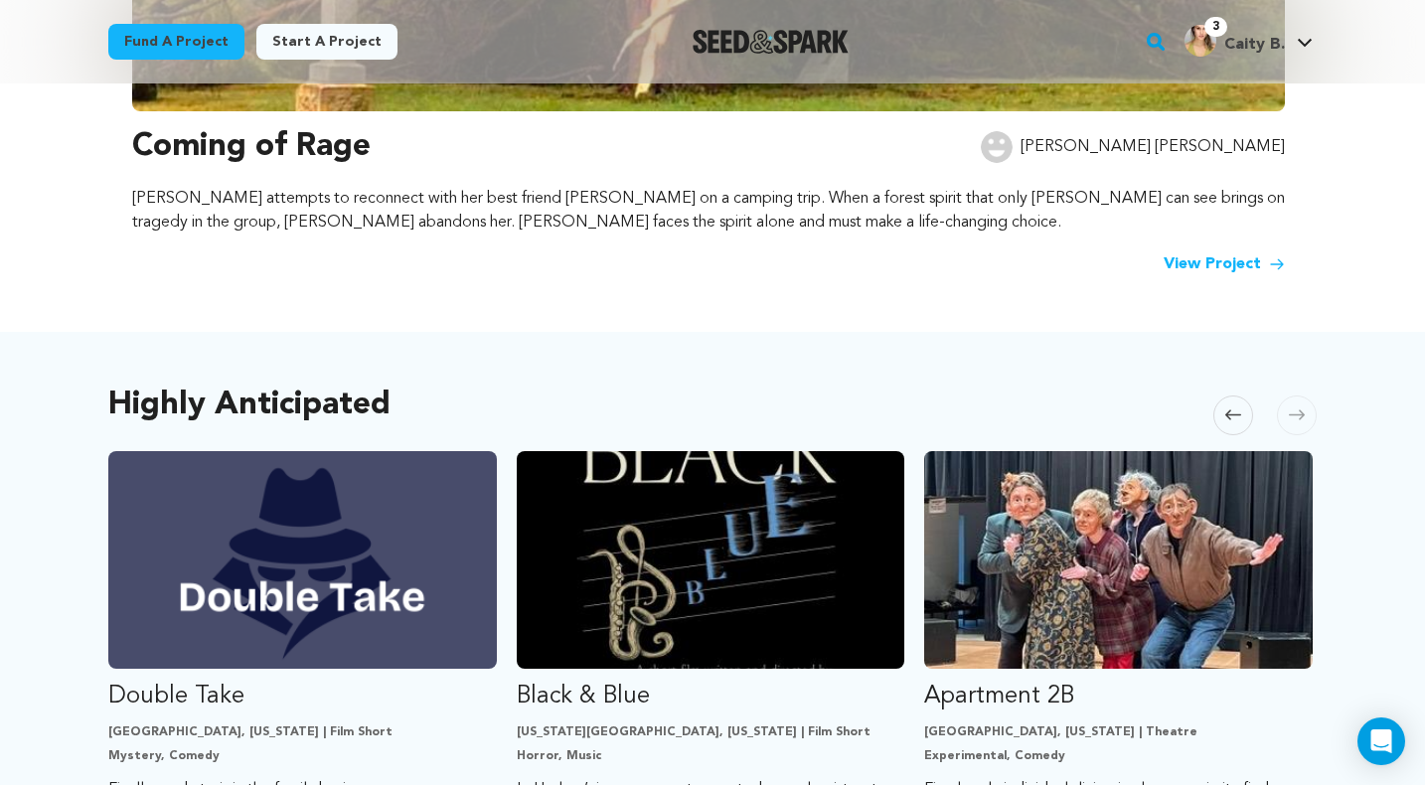
click at [1298, 419] on icon at bounding box center [1297, 414] width 16 height 15
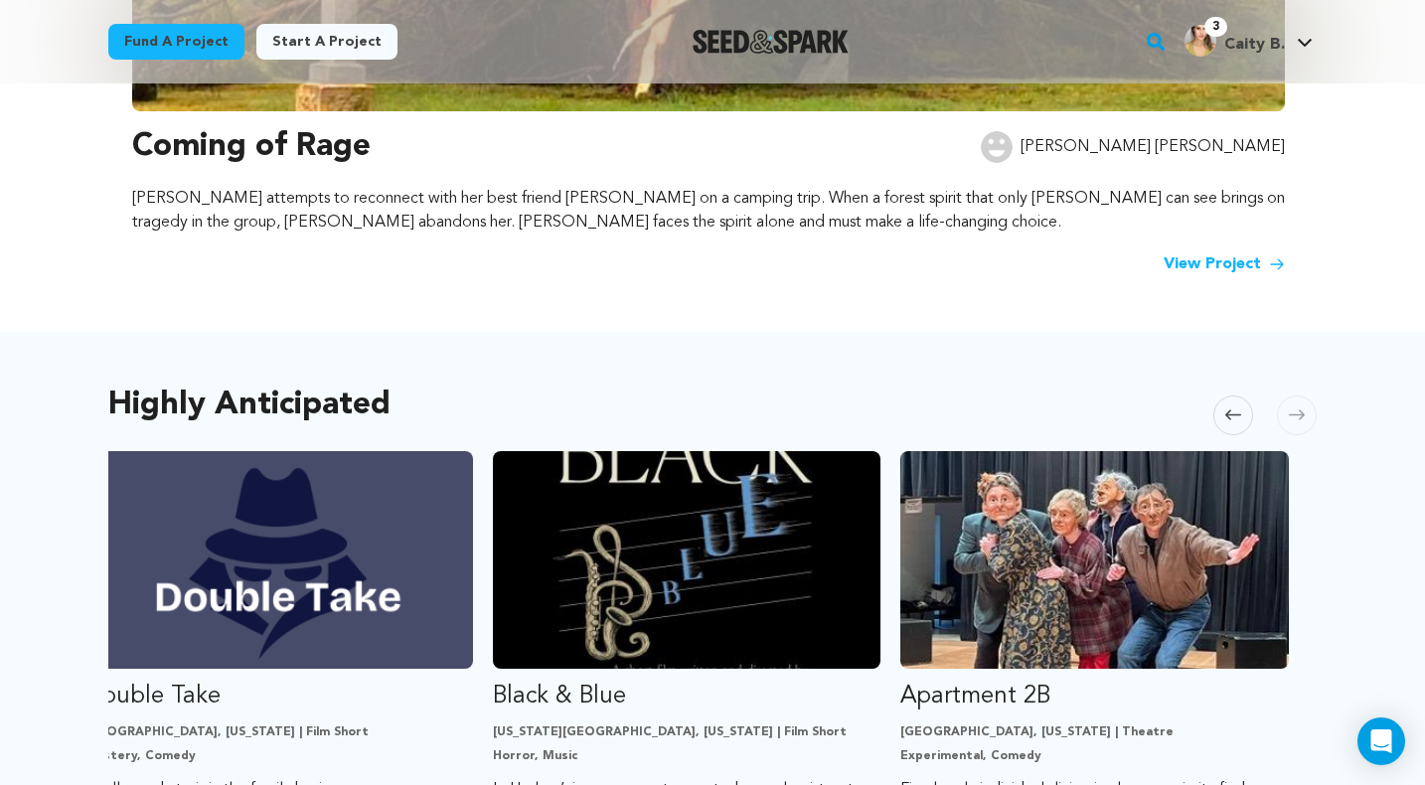
click at [1298, 419] on icon at bounding box center [1297, 414] width 16 height 15
click at [1227, 428] on span at bounding box center [1233, 416] width 40 height 40
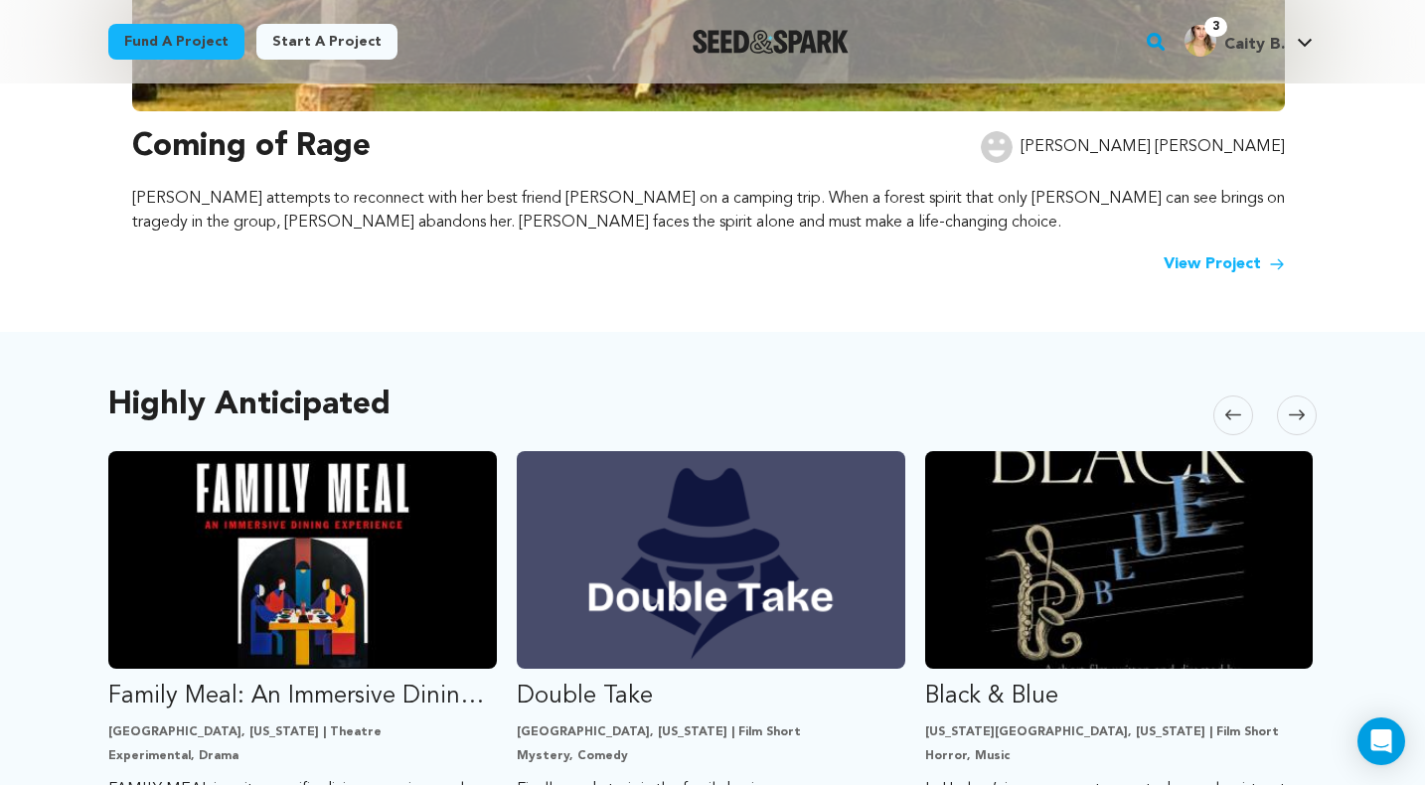
click at [1227, 427] on span at bounding box center [1233, 416] width 40 height 40
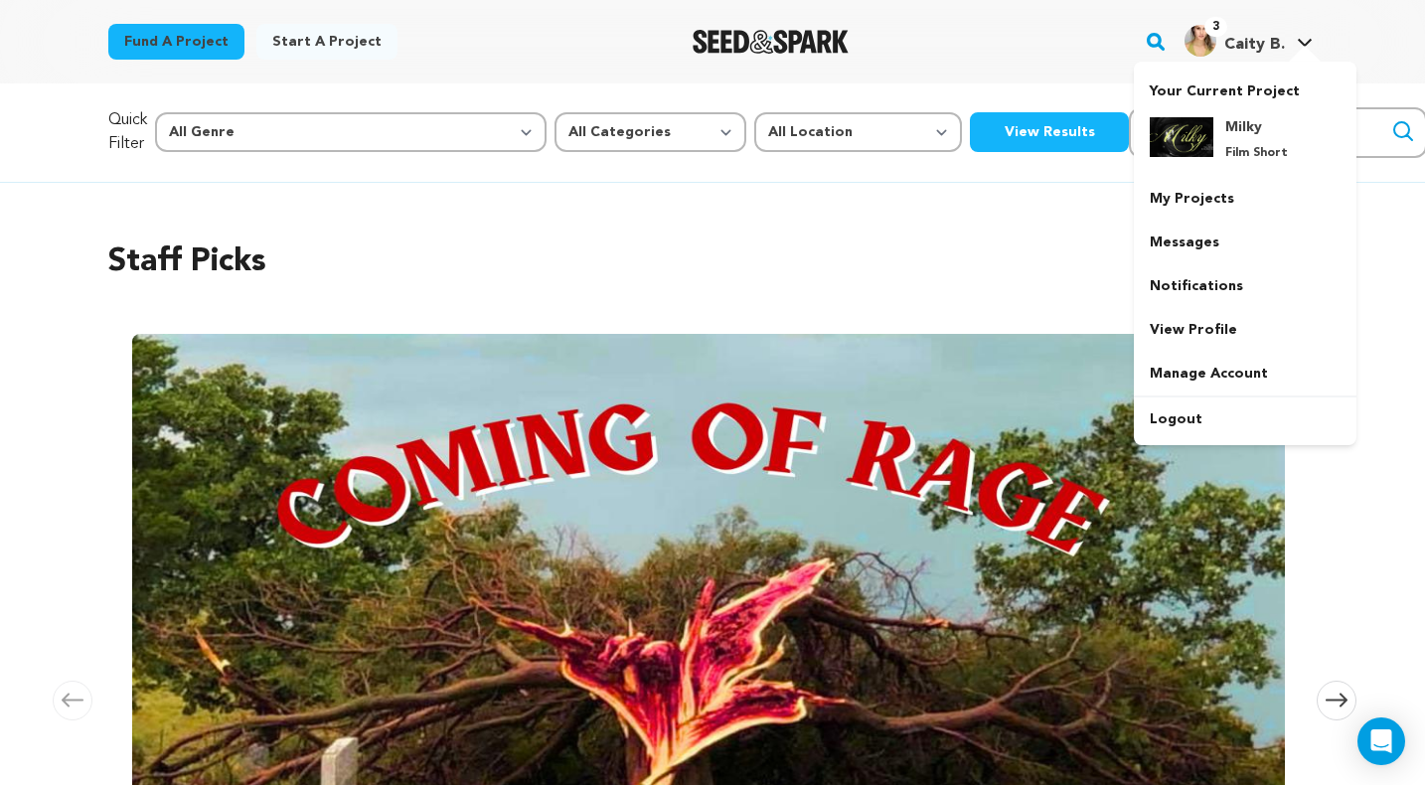
scroll to position [0, 0]
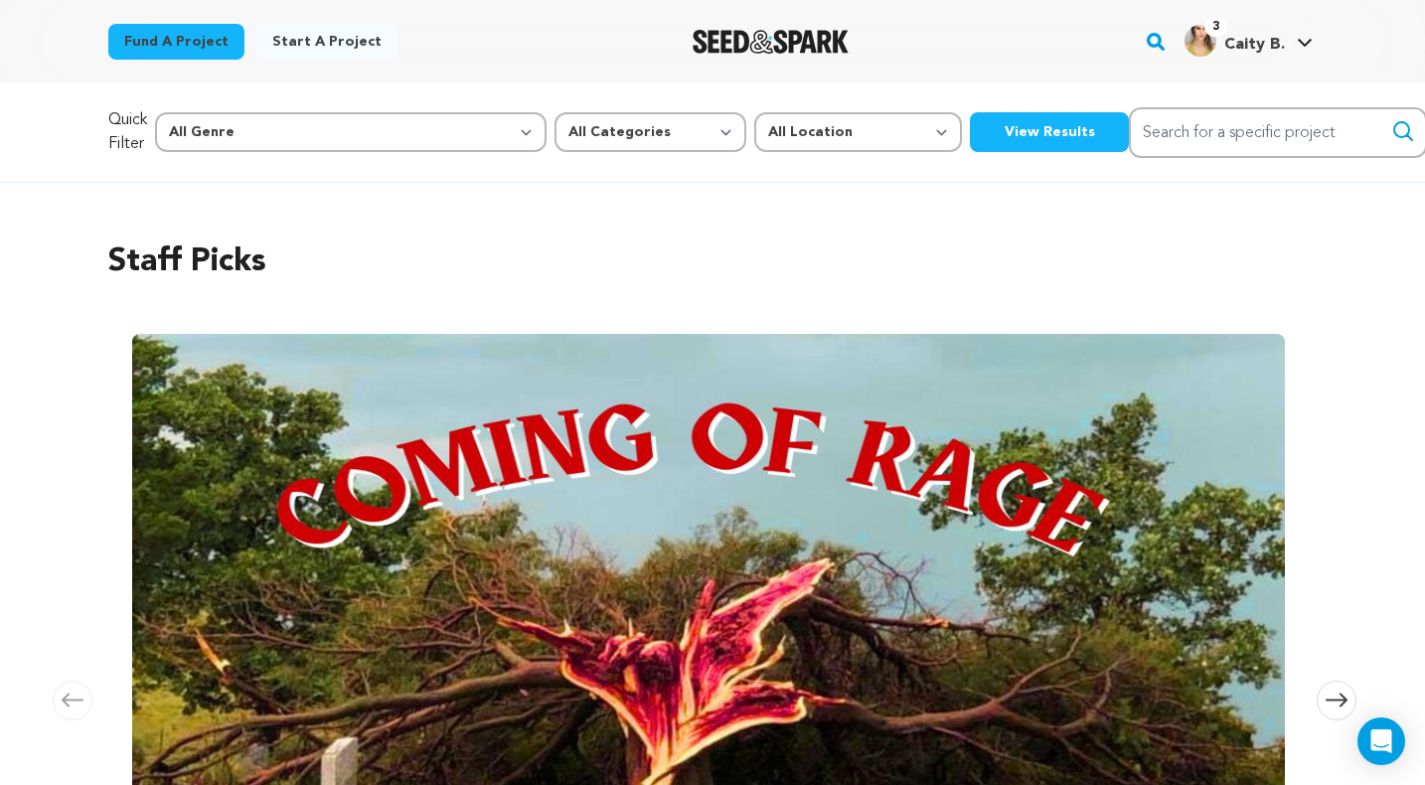
click at [621, 64] on div "Fund a project Start a project Search 3" at bounding box center [697, 42] width 1240 height 52
click at [720, 47] on img "Seed&Spark Homepage" at bounding box center [771, 42] width 156 height 24
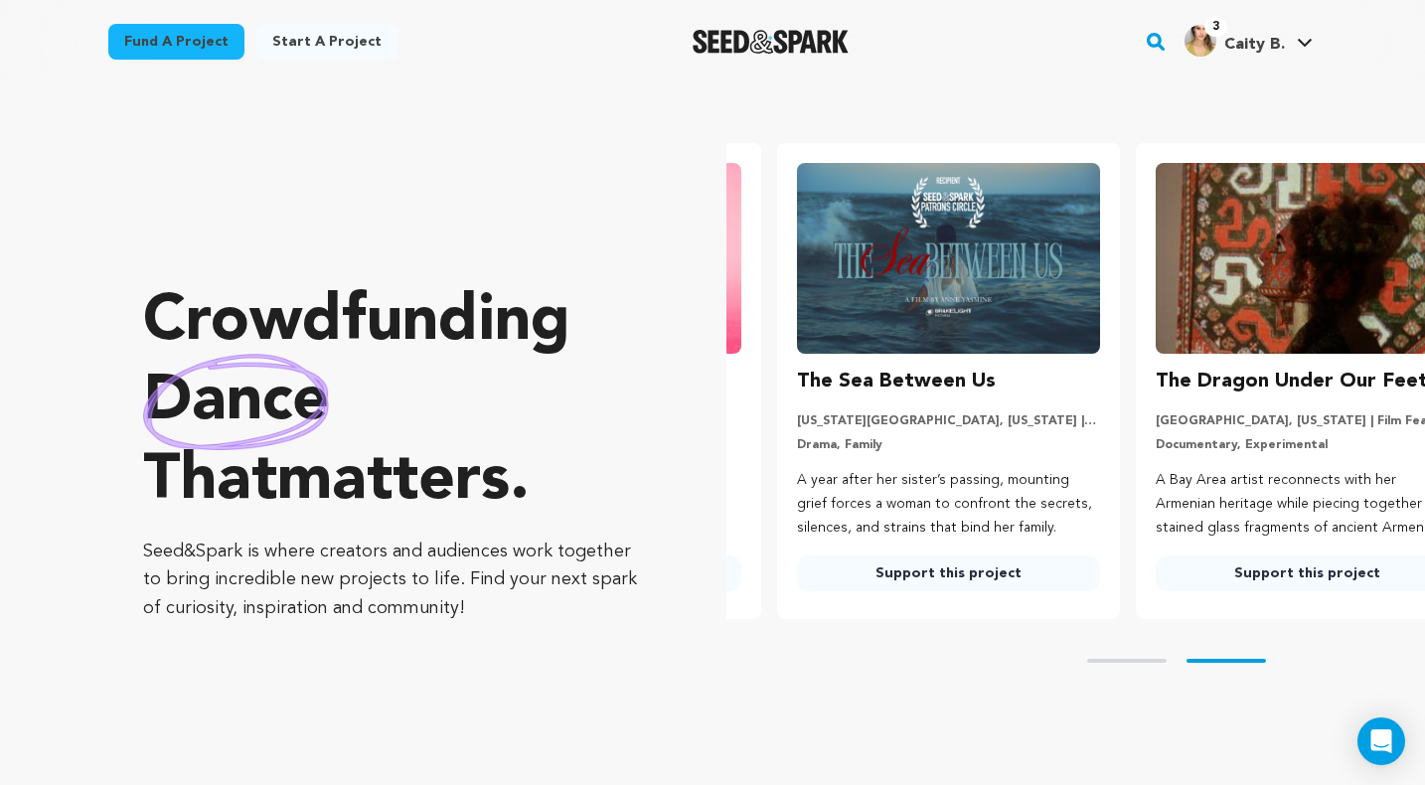
click at [1286, 43] on link "3 Caity B. Caity B." at bounding box center [1249, 39] width 136 height 36
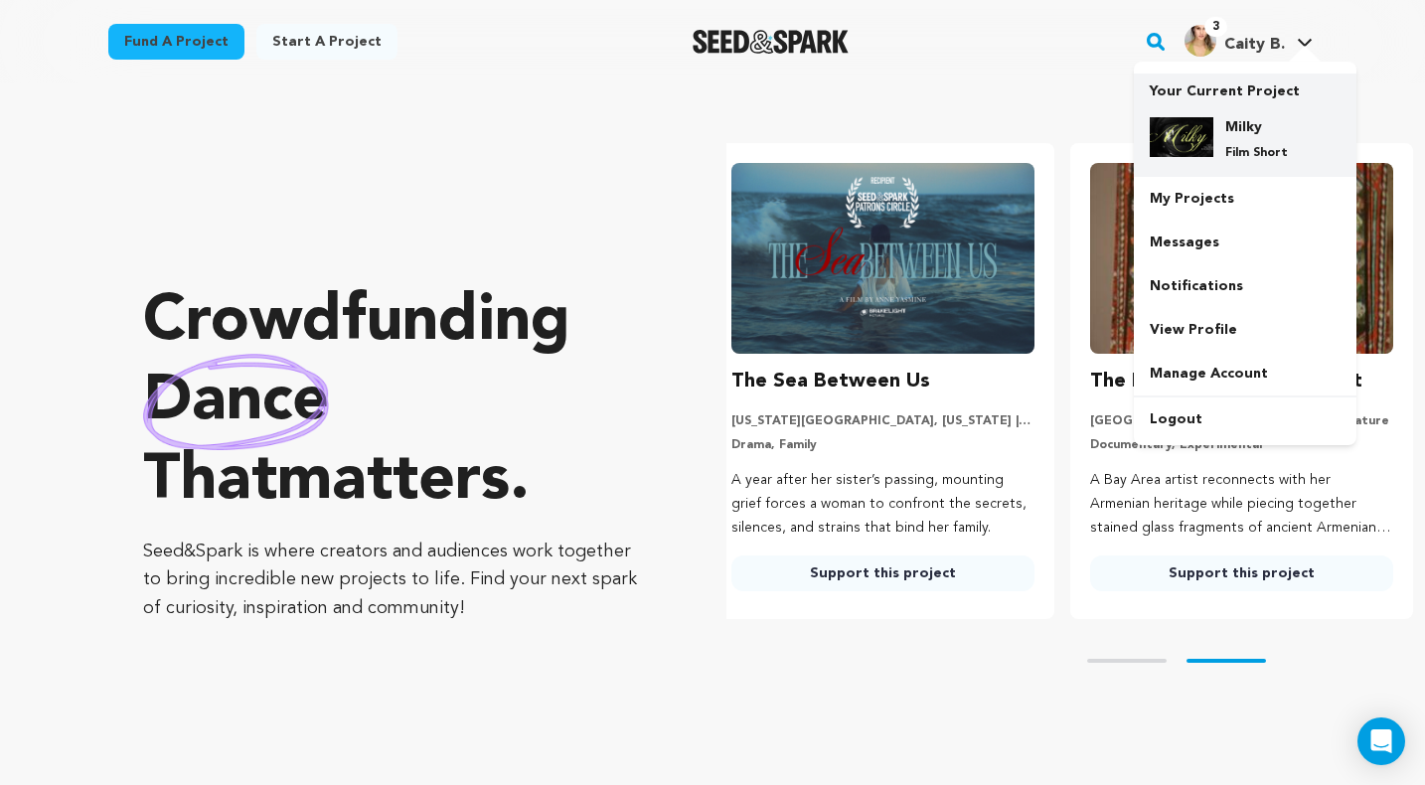
click at [1266, 142] on div "Milky Film Short" at bounding box center [1260, 139] width 95 height 44
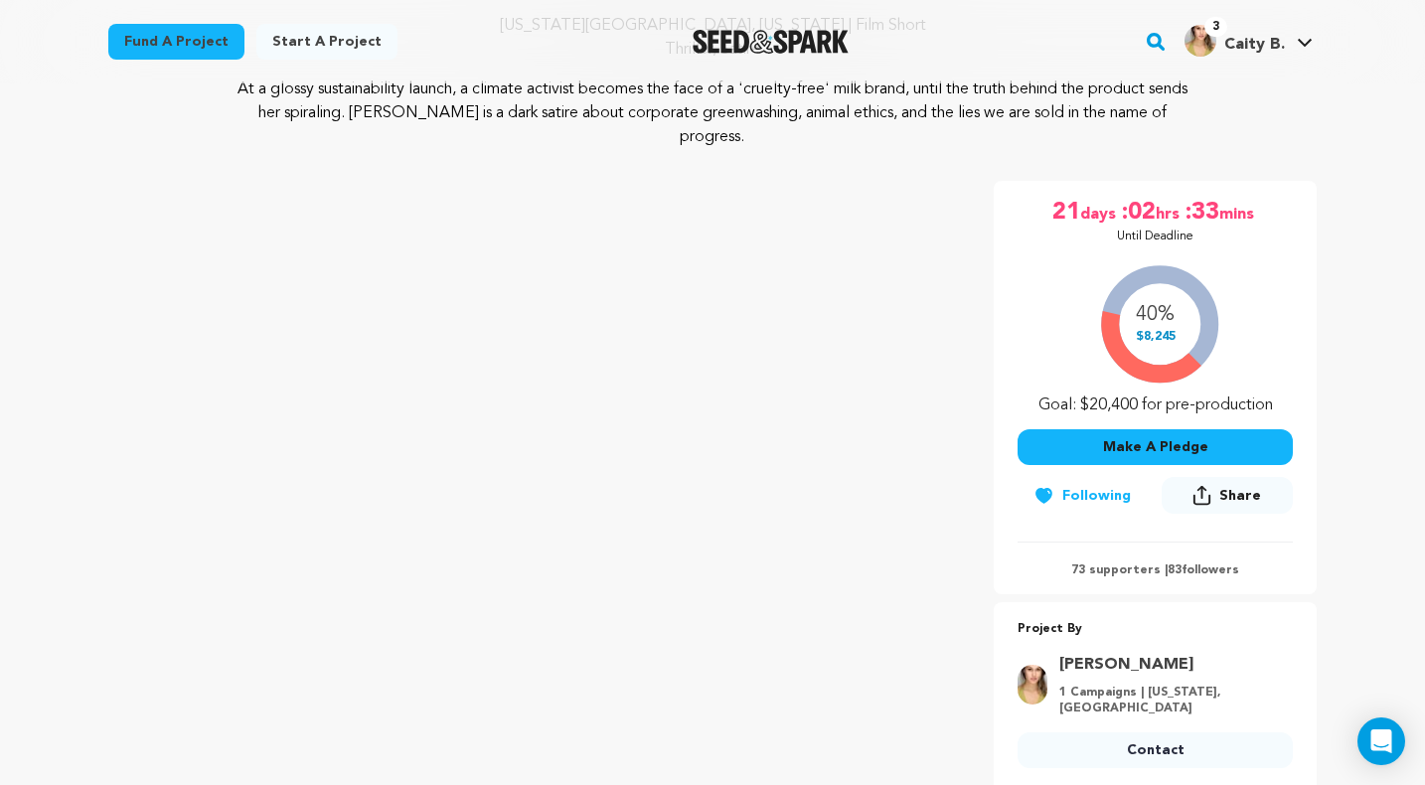
scroll to position [224, 0]
